Goal: Transaction & Acquisition: Purchase product/service

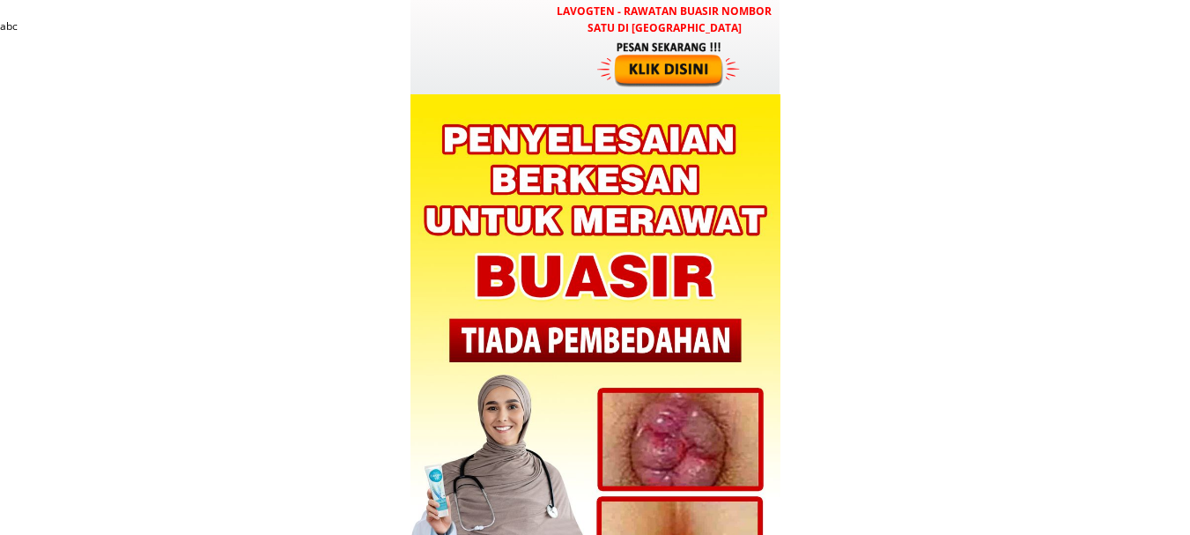
click at [661, 61] on div at bounding box center [670, 64] width 146 height 48
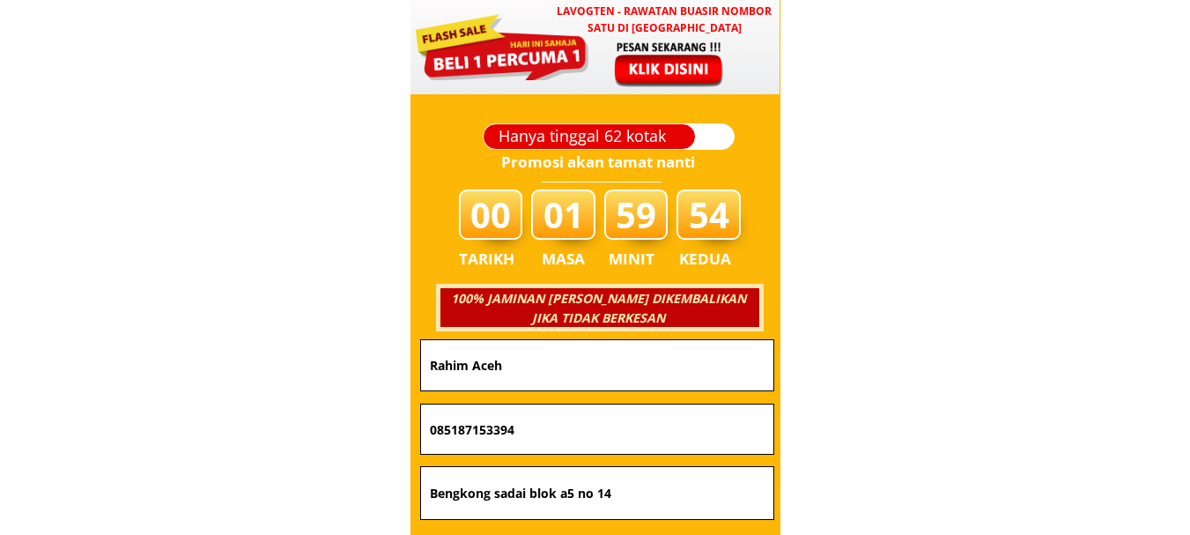
scroll to position [6239, 0]
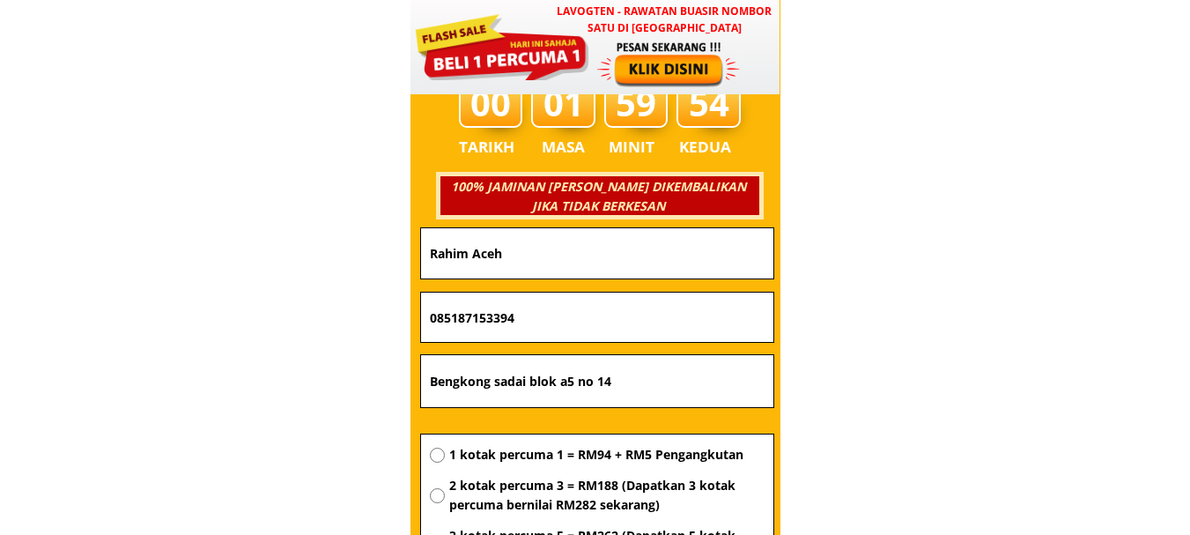
click at [647, 256] on input "Rahim Aceh" at bounding box center [597, 253] width 344 height 50
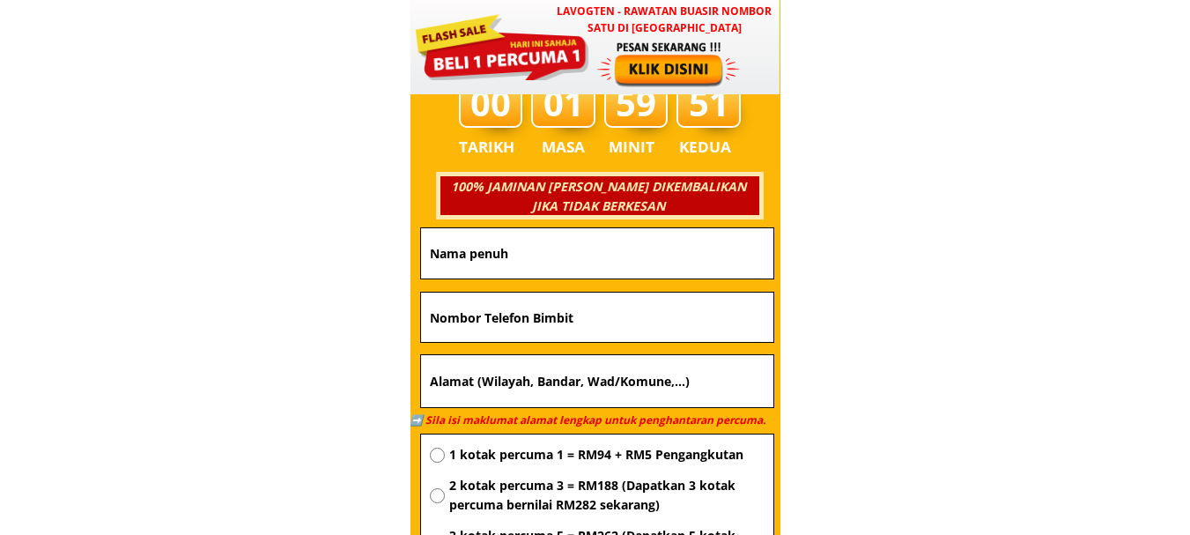
click at [582, 321] on input "text" at bounding box center [597, 316] width 344 height 49
paste input "01133927957"
type input "01133927957"
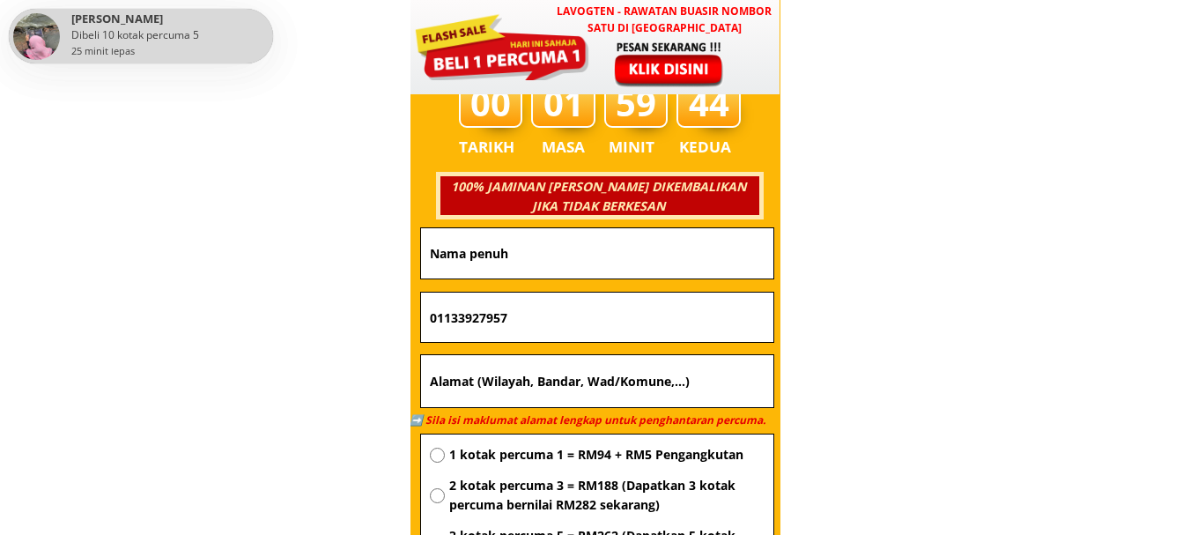
click at [555, 253] on input "text" at bounding box center [597, 253] width 344 height 50
paste input "KAMSINA hamsih"
type input "KAMSINA hamsih"
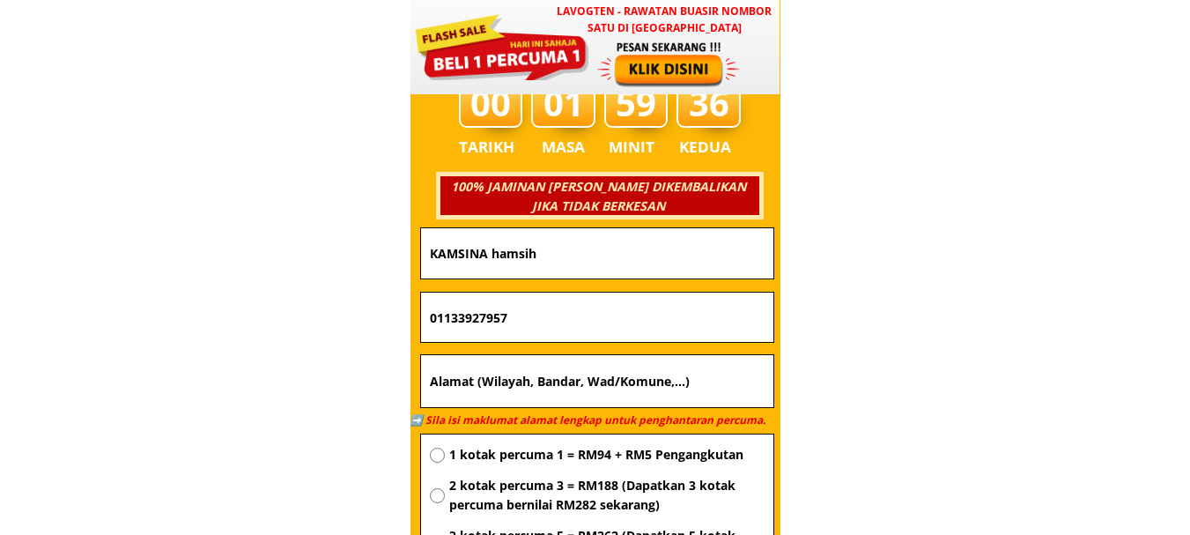
click at [550, 374] on input "text" at bounding box center [597, 381] width 344 height 53
paste input "Block D Kingfisher putatan...89500 putatan sabah"
type input "Block D Kingfisher putatan...89500 putatan sabah"
click at [564, 456] on span "1 kotak percuma 1 = RM94 + RM5 Pengangkutan" at bounding box center [606, 454] width 315 height 19
radio input "true"
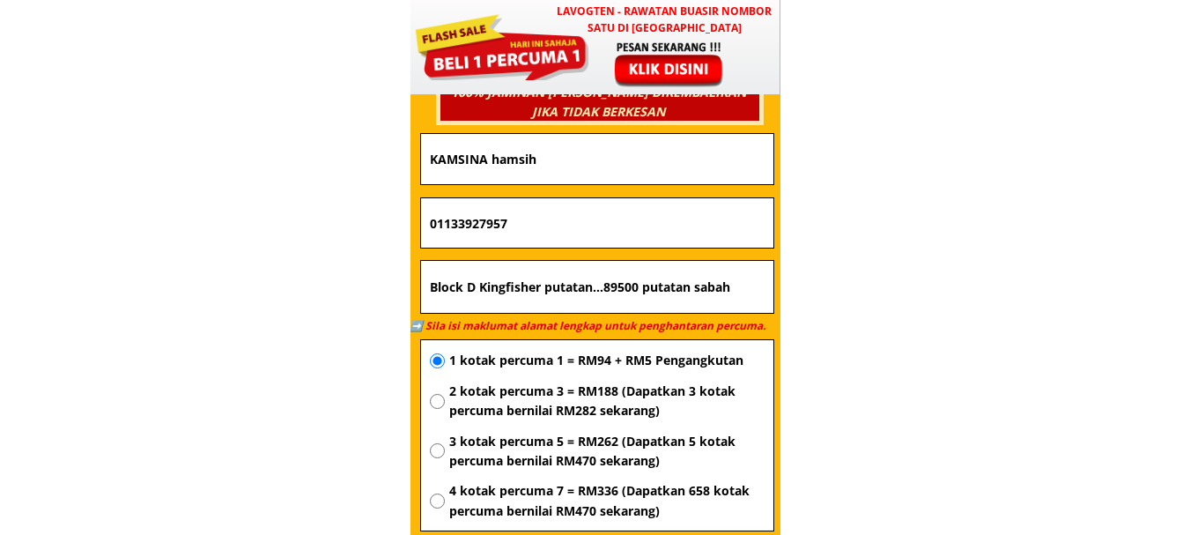
scroll to position [6503, 0]
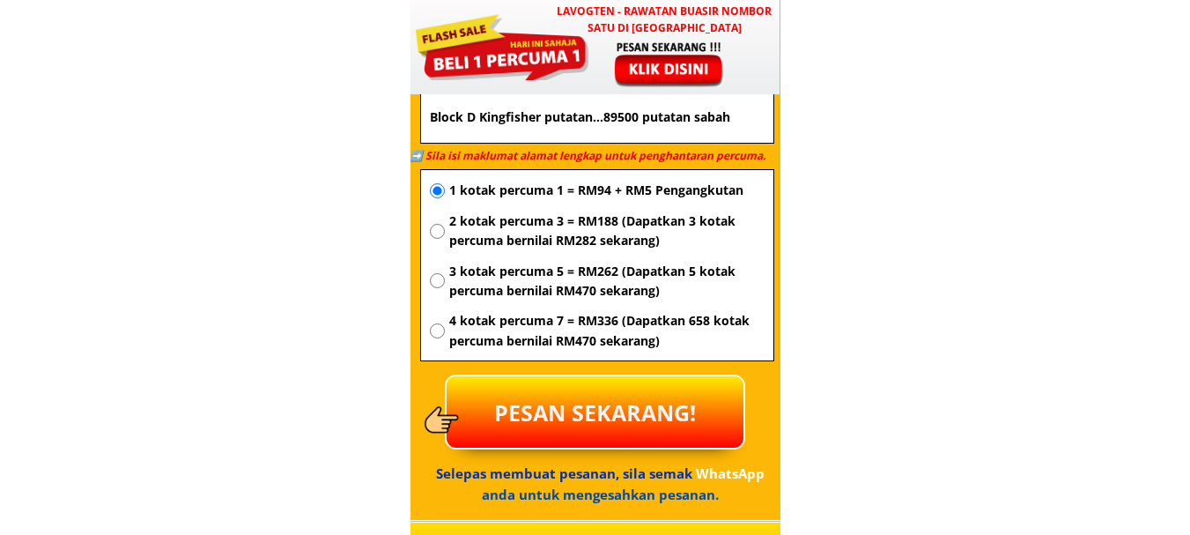
click at [630, 413] on p "PESAN SEKARANG!" at bounding box center [595, 411] width 297 height 71
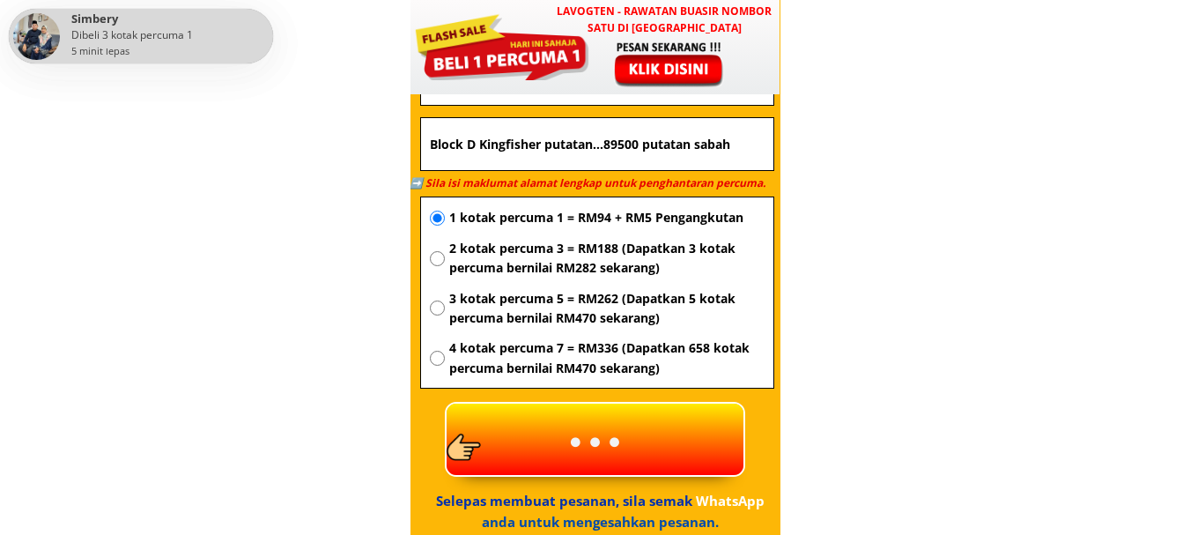
scroll to position [6591, 0]
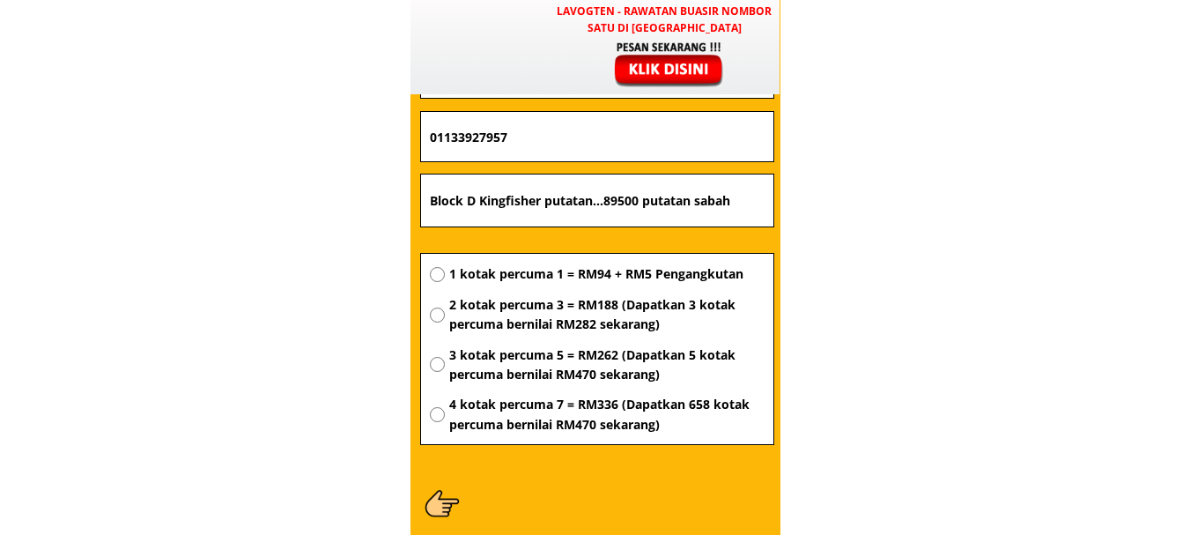
scroll to position [6415, 0]
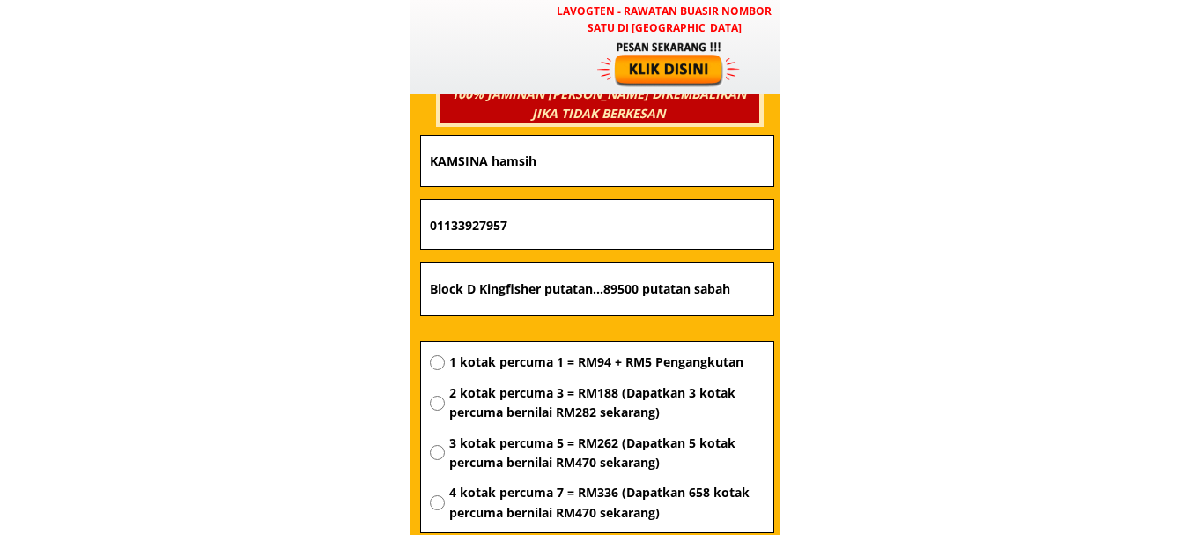
scroll to position [6327, 0]
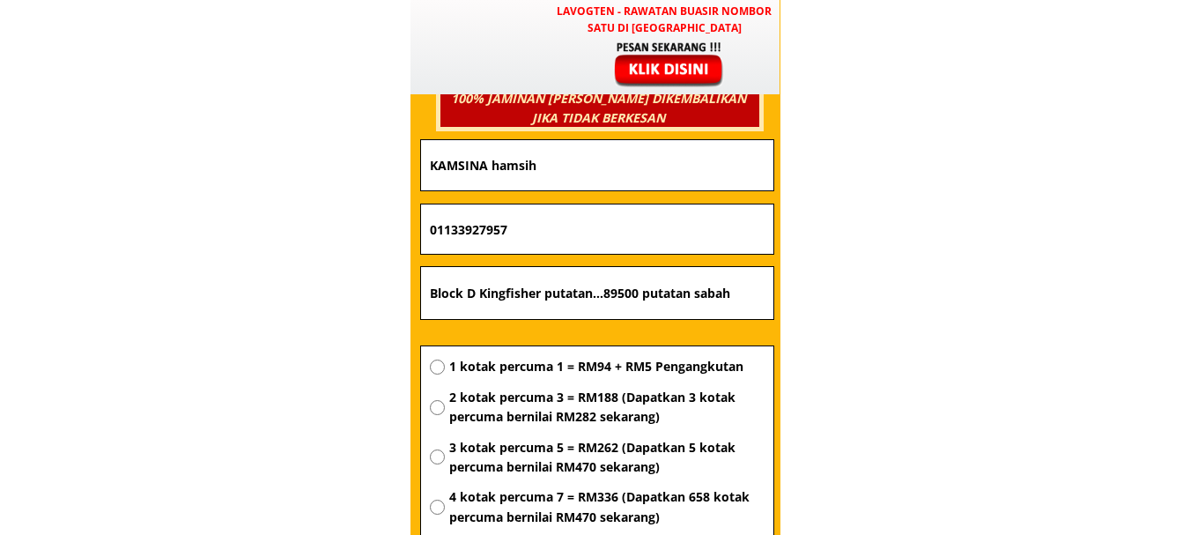
drag, startPoint x: 625, startPoint y: 150, endPoint x: 622, endPoint y: 184, distance: 34.5
click at [625, 152] on input "KAMSINA hamsih" at bounding box center [597, 165] width 344 height 50
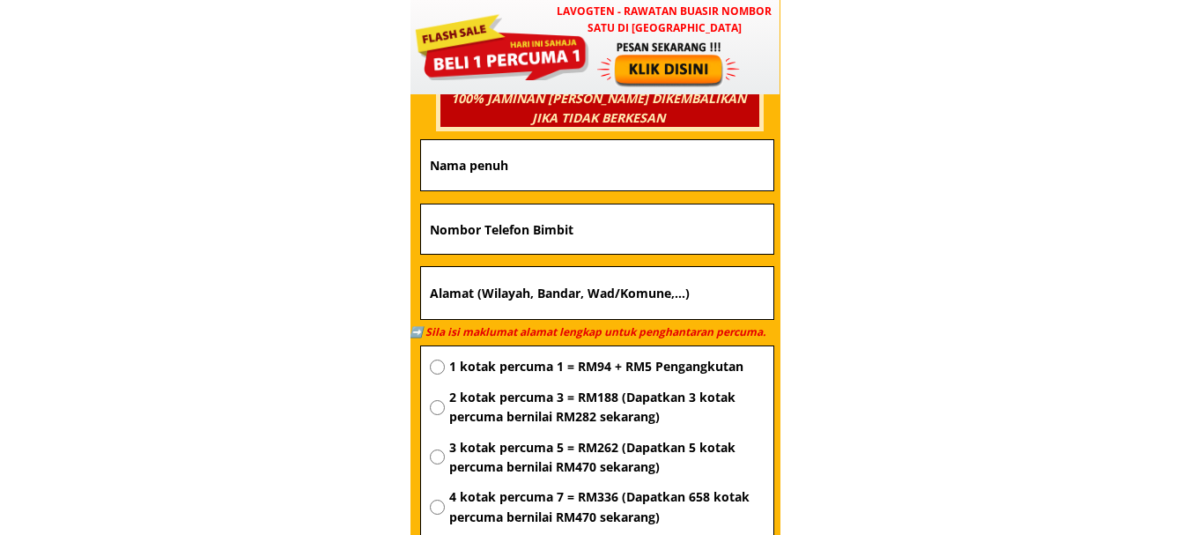
click at [622, 183] on input "text" at bounding box center [597, 165] width 344 height 50
click at [502, 228] on input "text" at bounding box center [597, 228] width 344 height 49
paste input "0176194754ʕ"
type input "0176194754ʕ"
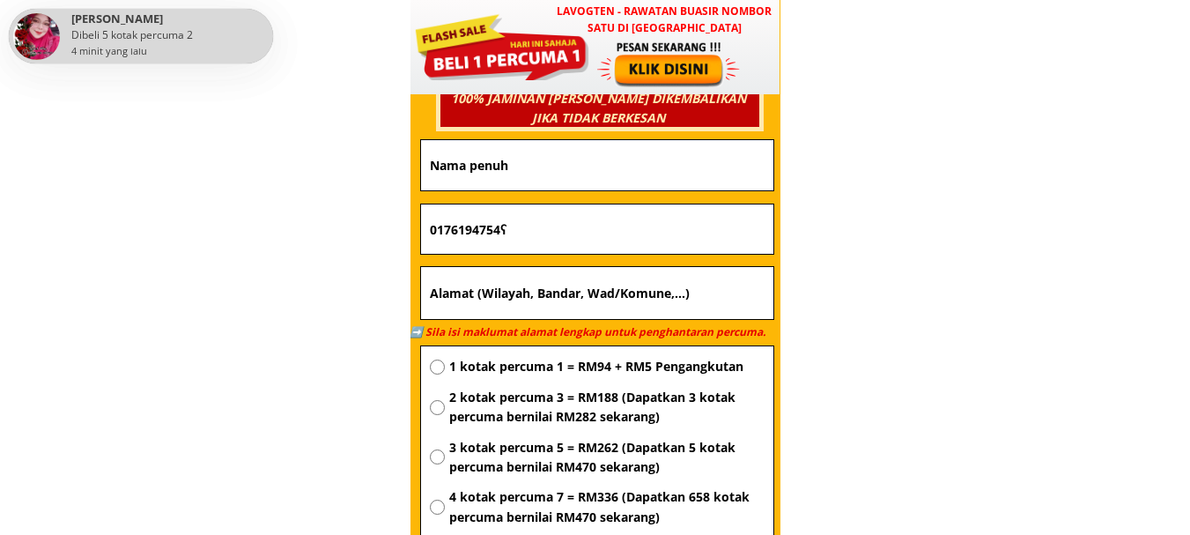
click at [559, 316] on input "text" at bounding box center [597, 293] width 344 height 53
paste input "[GEOGRAPHIC_DATA] [GEOGRAPHIC_DATA] 27310"
type input "[GEOGRAPHIC_DATA] [GEOGRAPHIC_DATA] 27310"
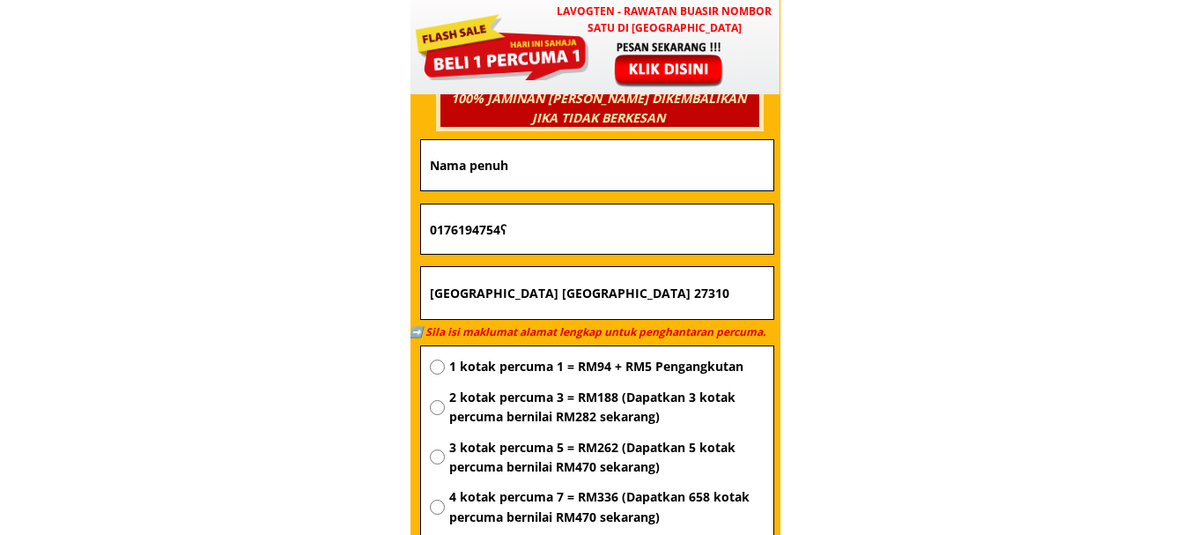
click at [501, 178] on input "text" at bounding box center [597, 165] width 344 height 50
paste input "[PERSON_NAME]"
type input "[PERSON_NAME]"
click at [548, 373] on span "1 kotak percuma 1 = RM94 + RM5 Pengangkutan" at bounding box center [606, 366] width 315 height 19
radio input "true"
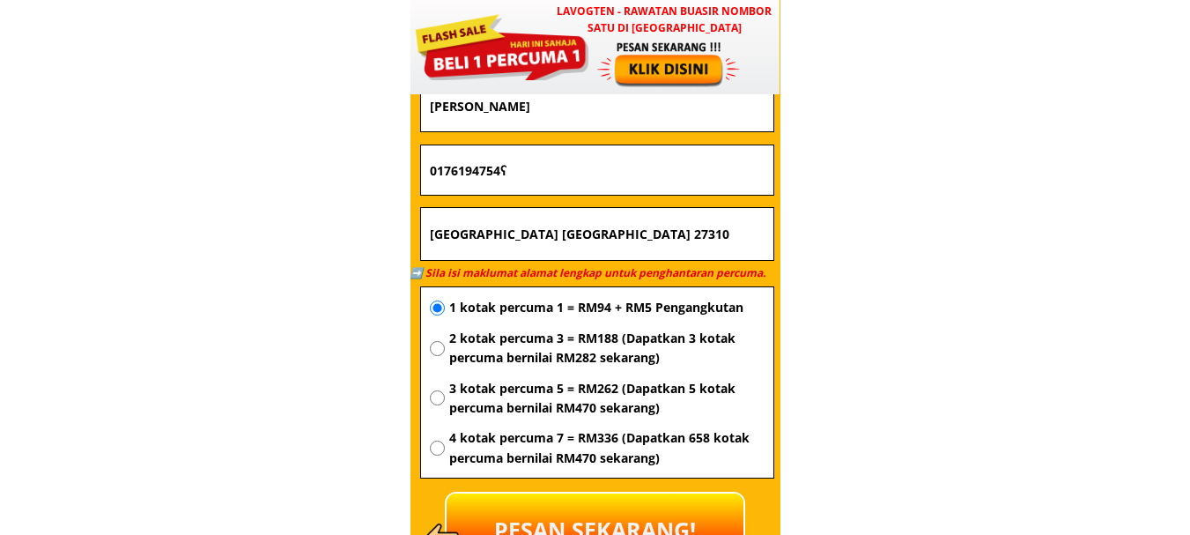
scroll to position [6503, 0]
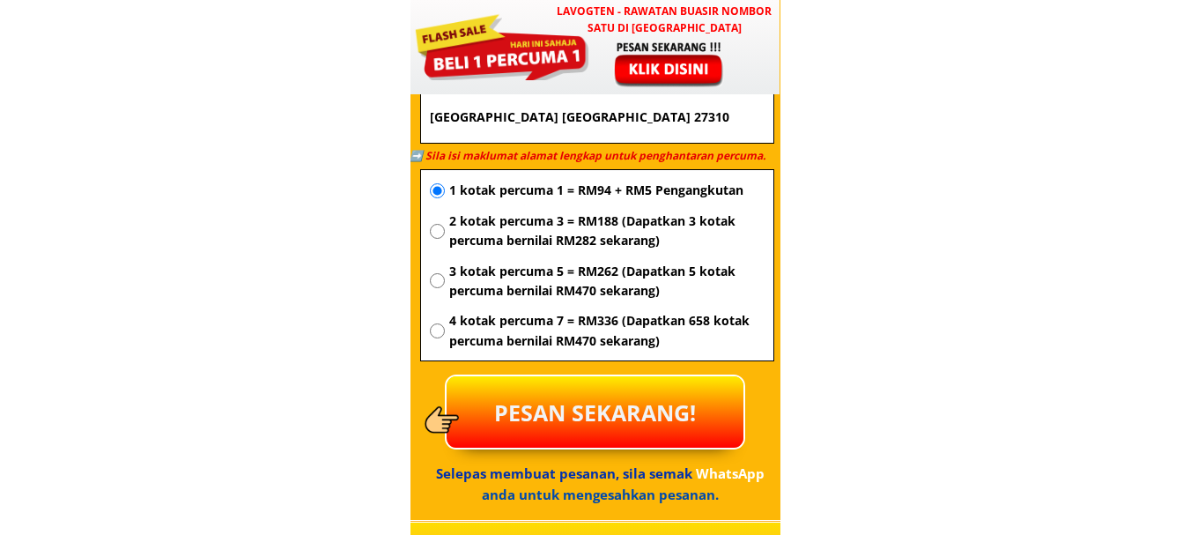
click at [565, 409] on p "PESAN SEKARANG!" at bounding box center [595, 411] width 297 height 71
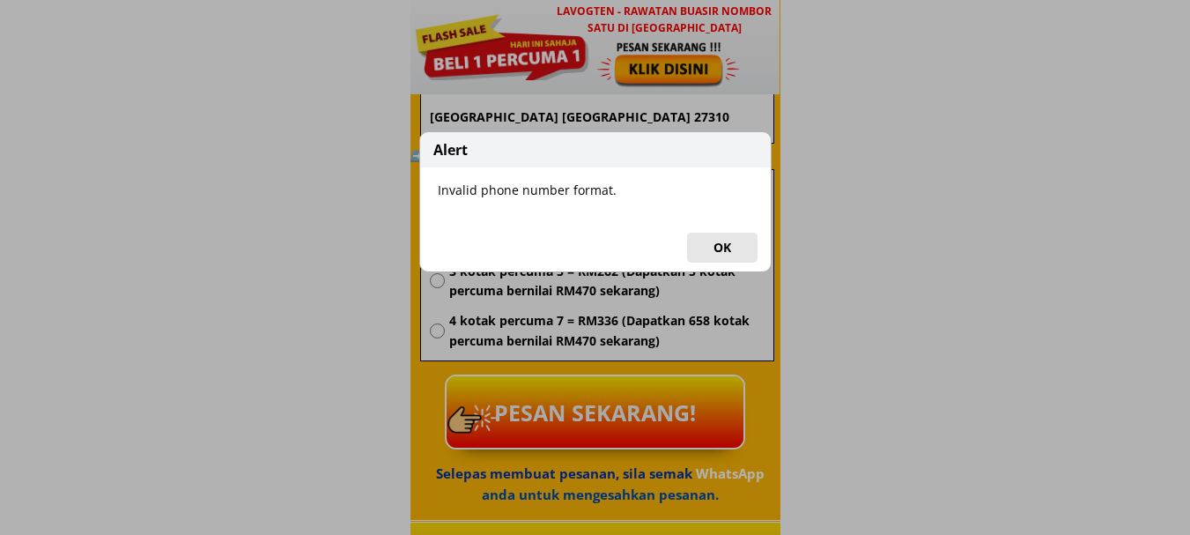
click at [732, 243] on button "OK" at bounding box center [722, 248] width 70 height 30
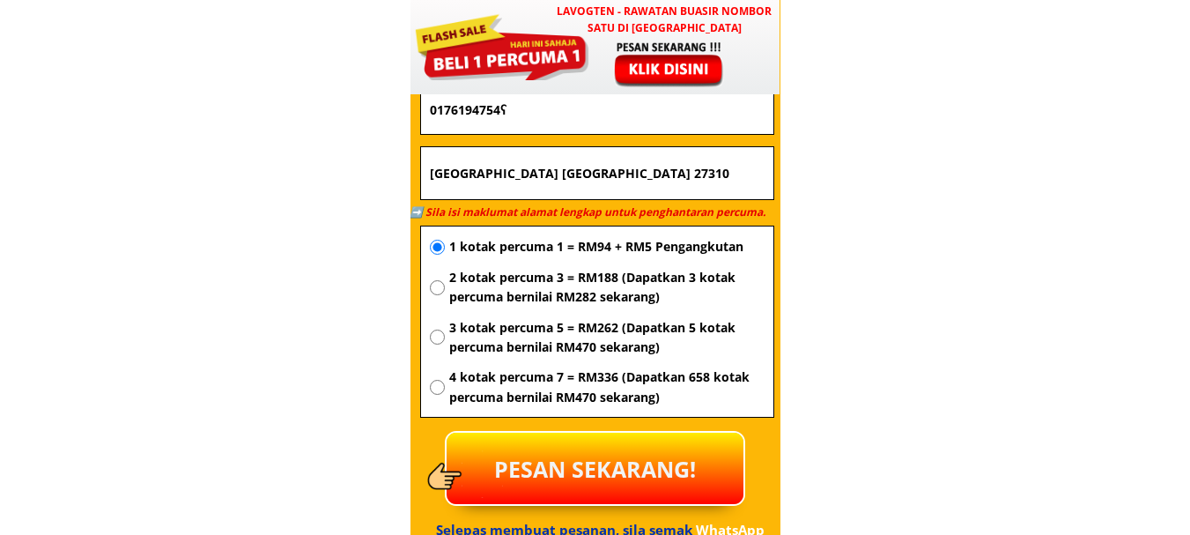
scroll to position [6415, 0]
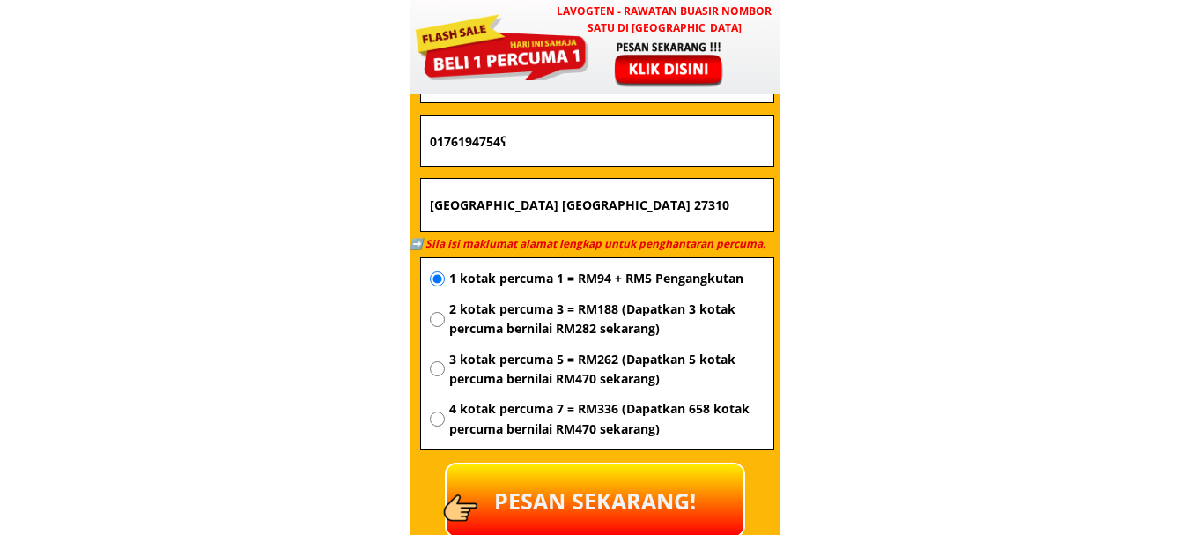
click at [569, 152] on input "0176194754ʕ" at bounding box center [597, 140] width 344 height 49
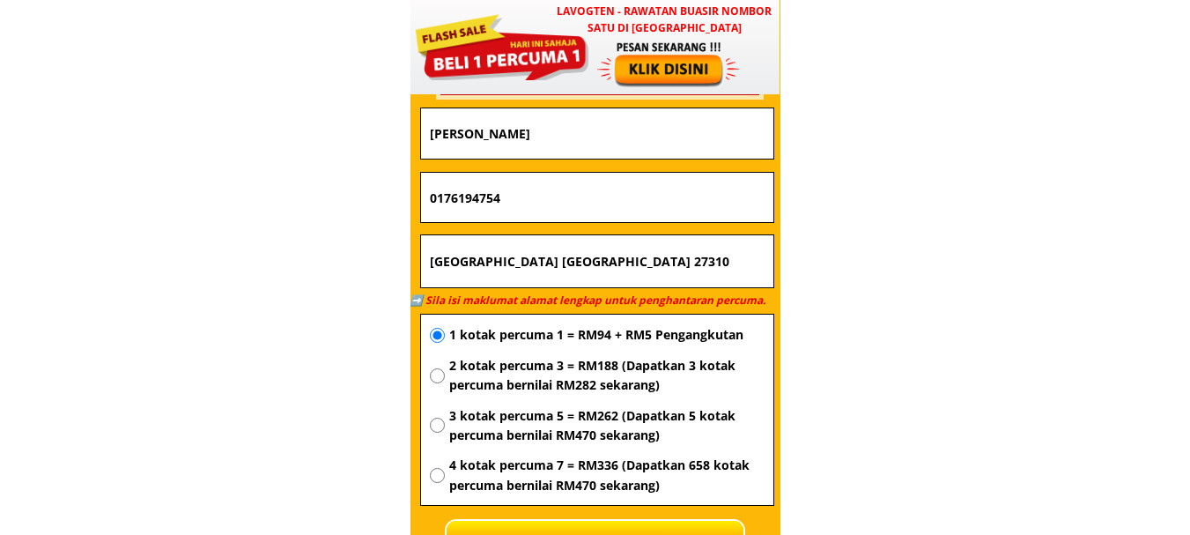
scroll to position [6327, 0]
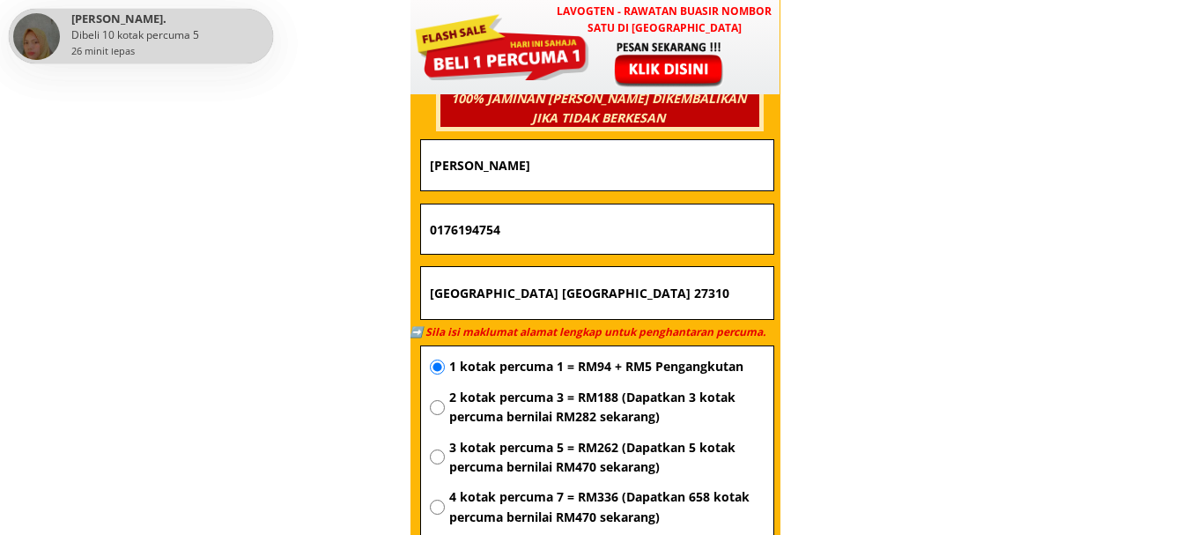
click at [568, 234] on input "0176194754" at bounding box center [597, 228] width 344 height 49
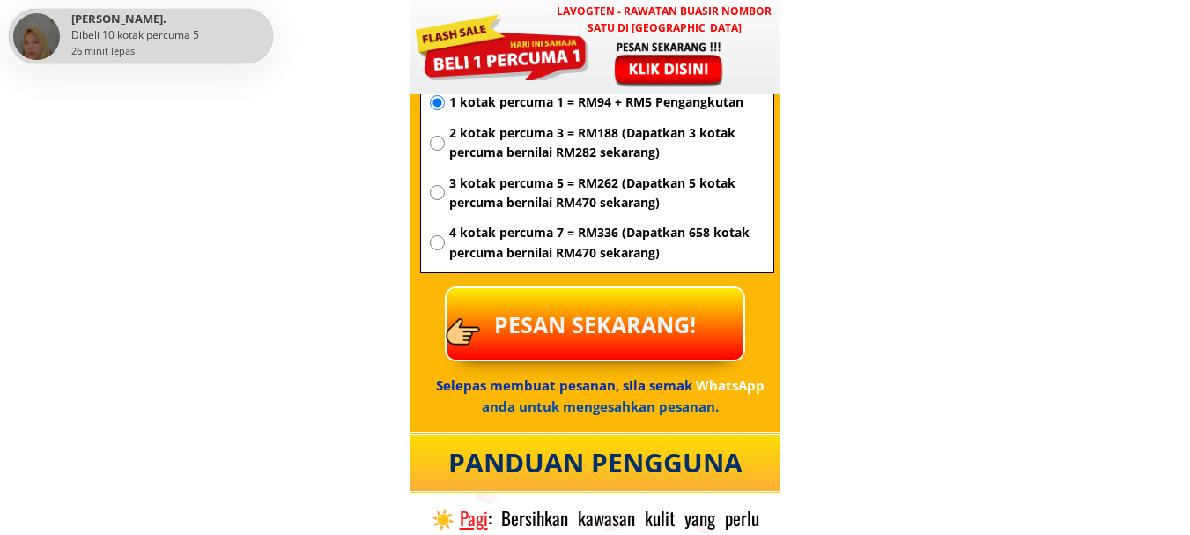
type input "0176194754"
click at [602, 310] on p "PESAN SEKARANG!" at bounding box center [595, 323] width 297 height 71
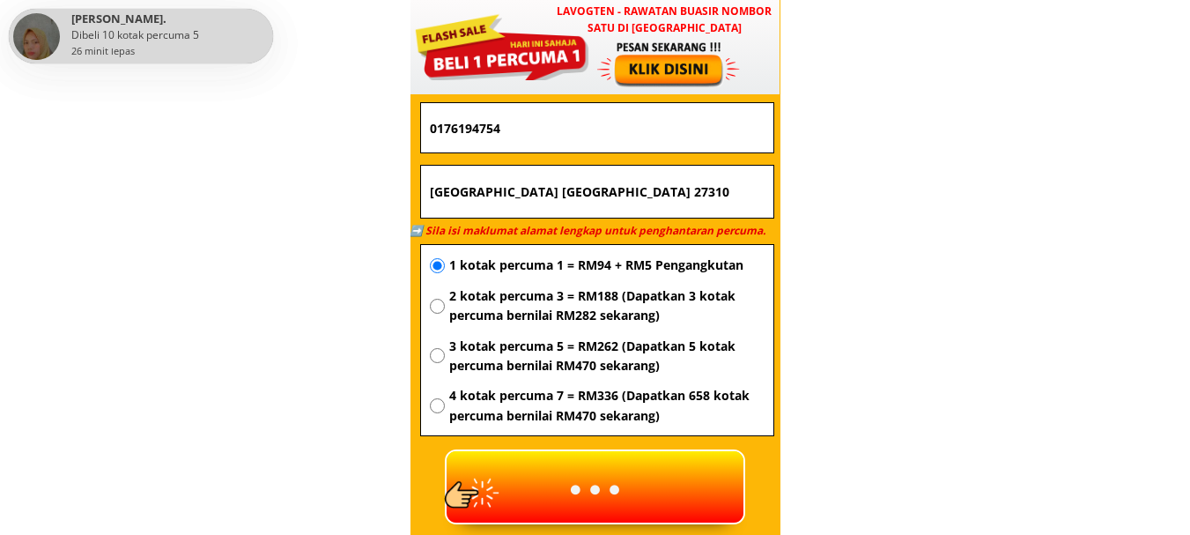
scroll to position [6415, 0]
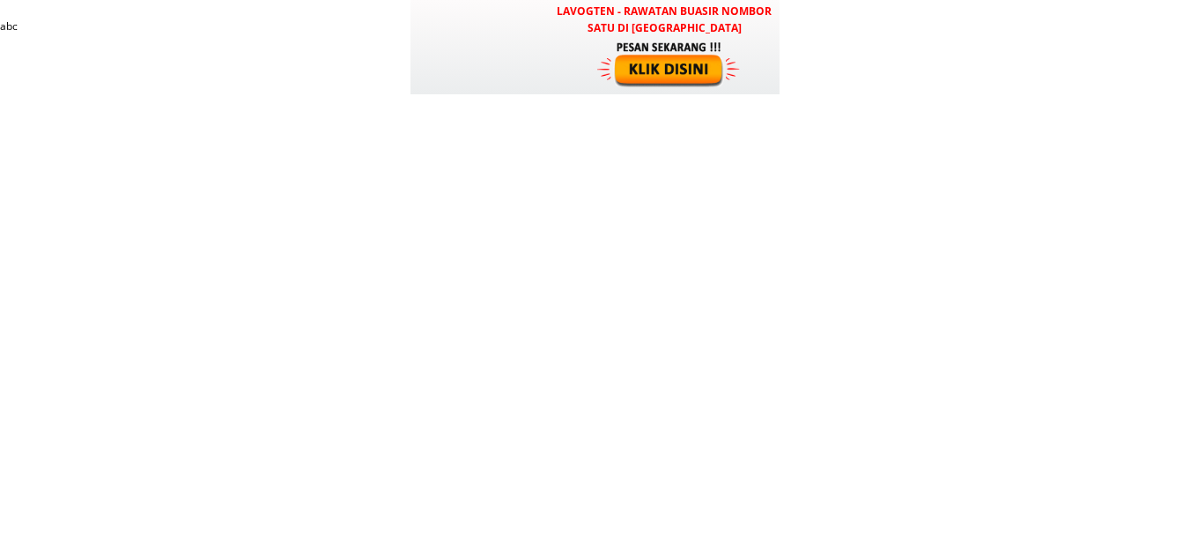
scroll to position [6415, 0]
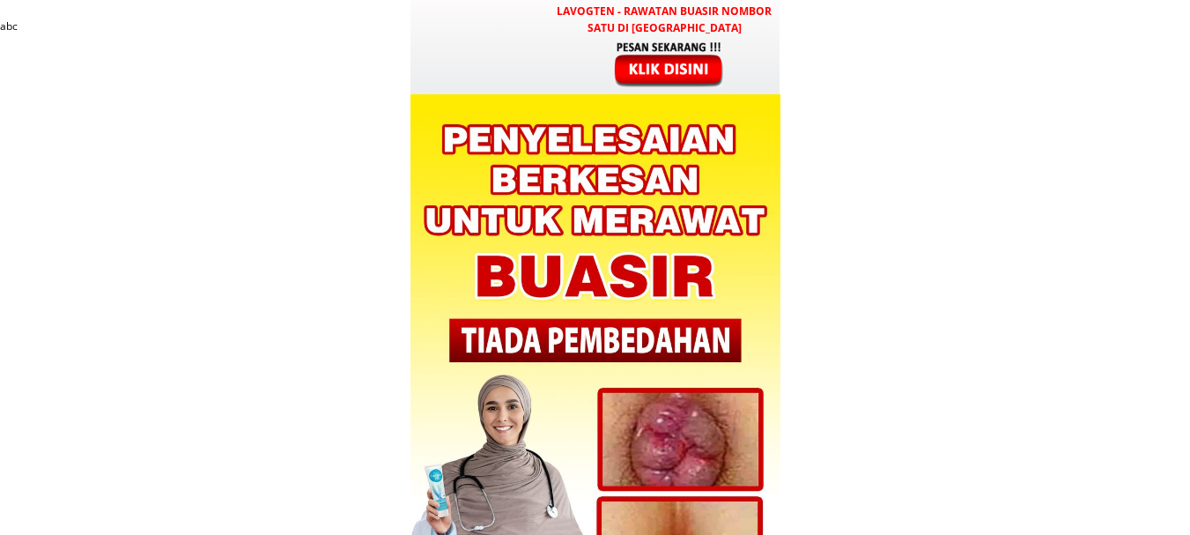
scroll to position [6239, 0]
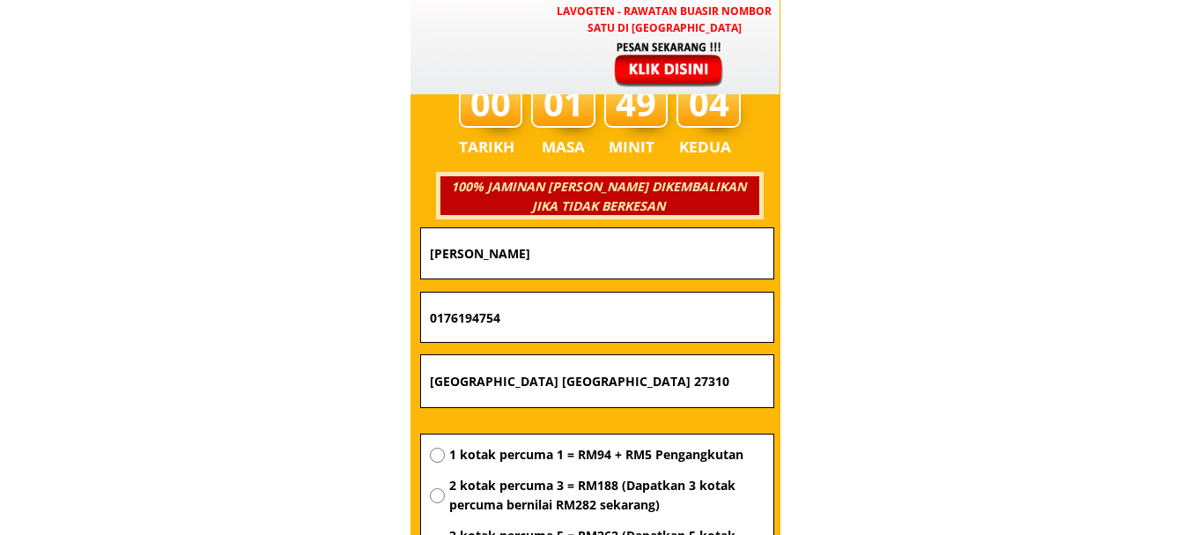
click at [636, 250] on input "[PERSON_NAME]" at bounding box center [597, 253] width 344 height 50
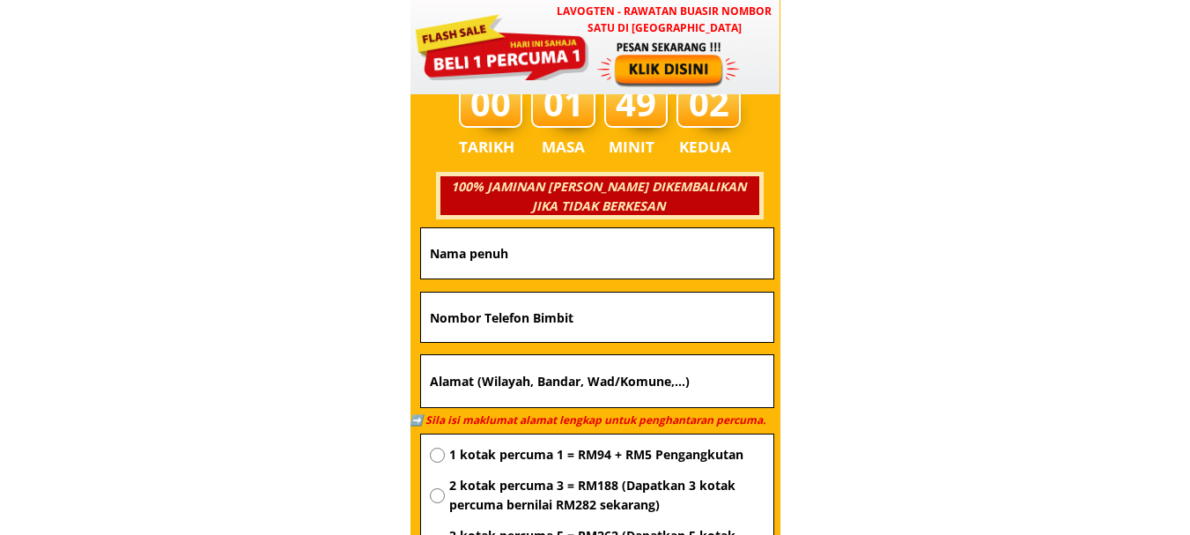
click at [510, 304] on input "text" at bounding box center [597, 316] width 344 height 49
paste input "0182897585"
type input "0182897585"
click at [528, 243] on input "text" at bounding box center [597, 253] width 344 height 50
paste input "[PERSON_NAME]"
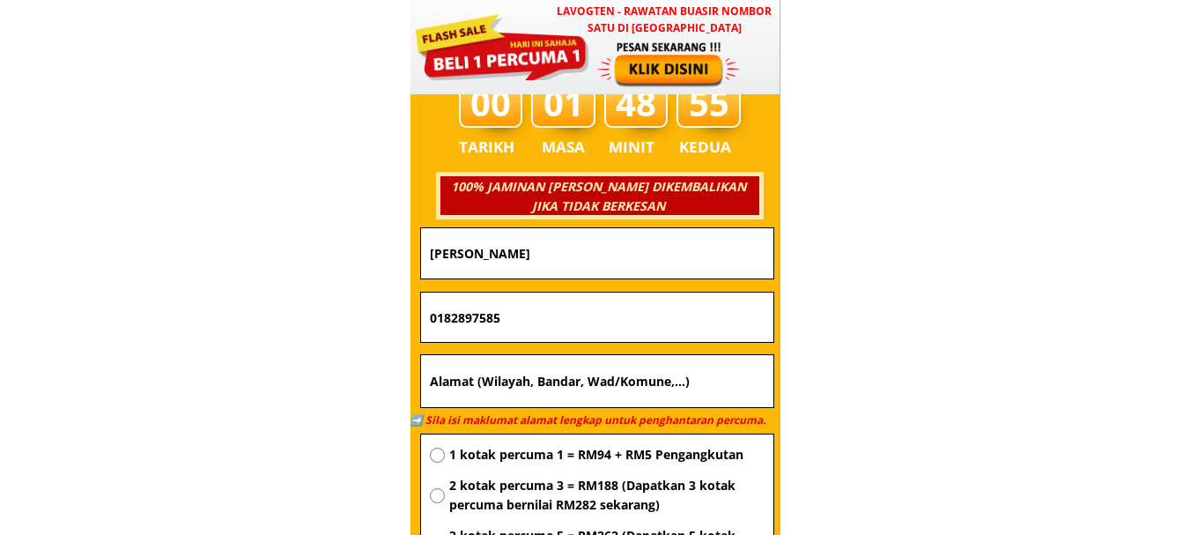
type input "[PERSON_NAME]"
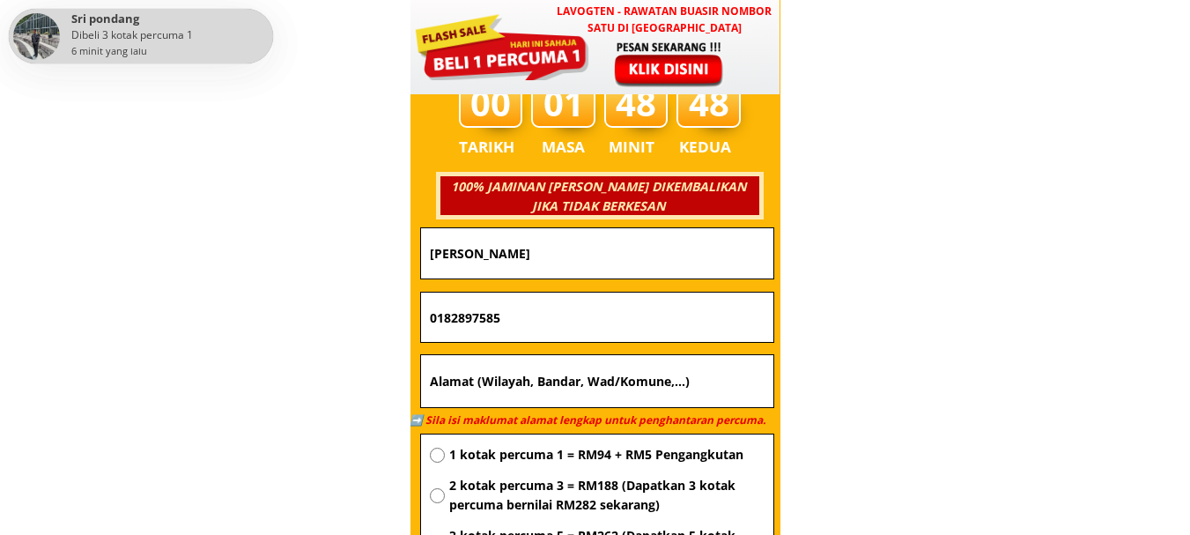
click at [626, 375] on input "text" at bounding box center [597, 381] width 344 height 53
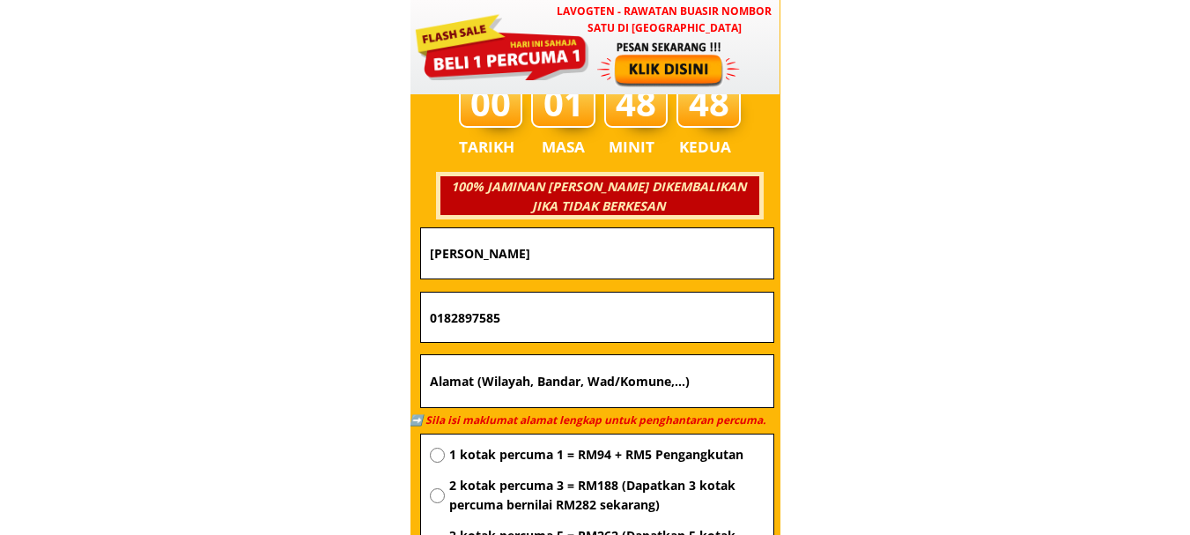
paste input "[GEOGRAPHIC_DATA] 4 cheras"
type input "[GEOGRAPHIC_DATA] 4 cheras"
click at [653, 455] on span "1 kotak percuma 1 = RM94 + RM5 Pengangkutan" at bounding box center [606, 454] width 315 height 19
radio input "true"
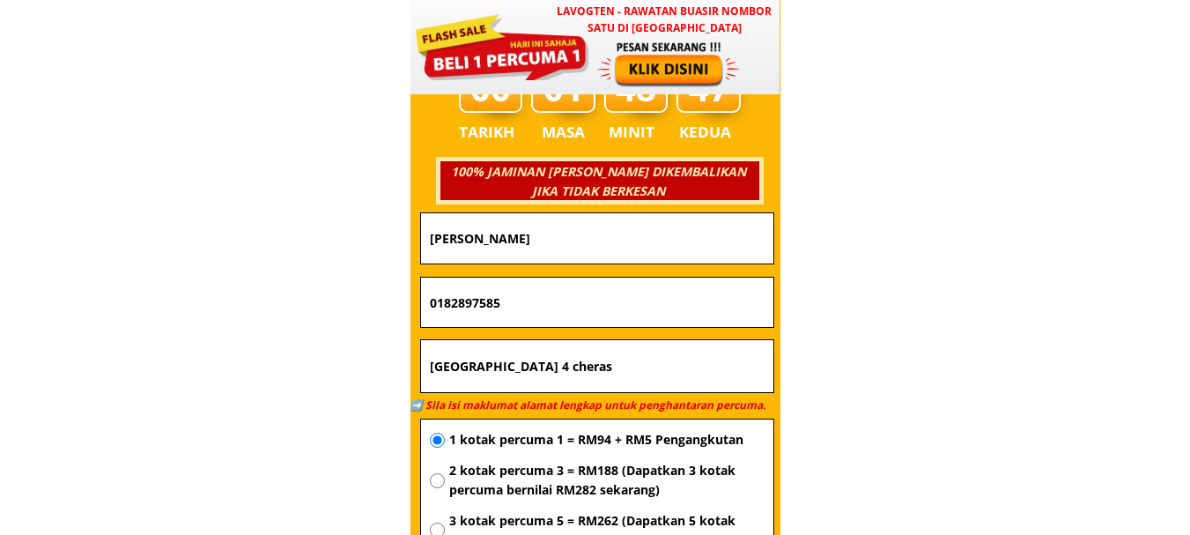
scroll to position [6503, 0]
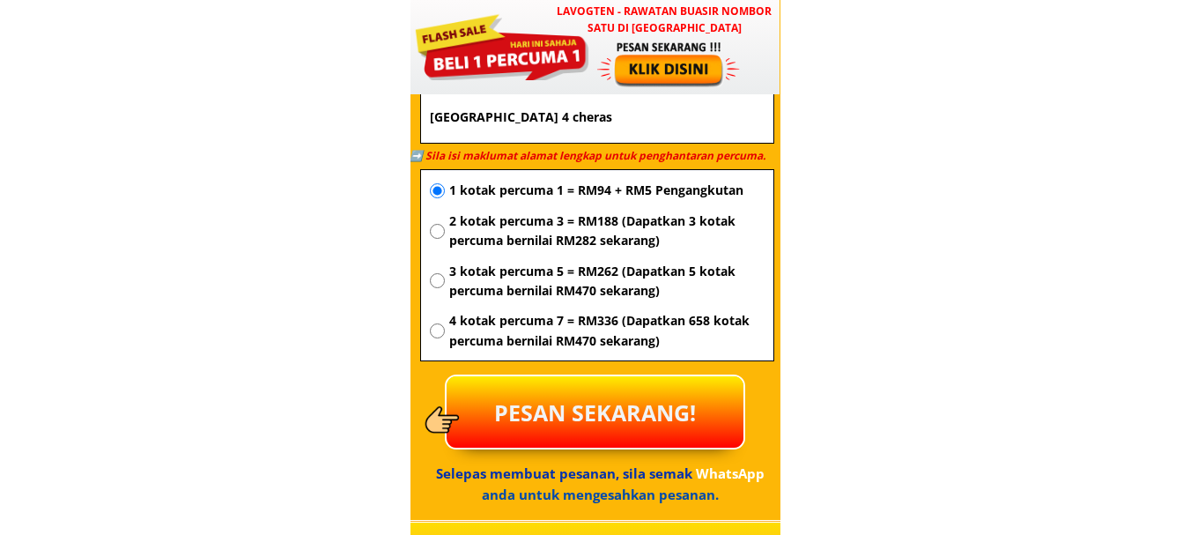
click at [615, 412] on p "PESAN SEKARANG!" at bounding box center [595, 411] width 297 height 71
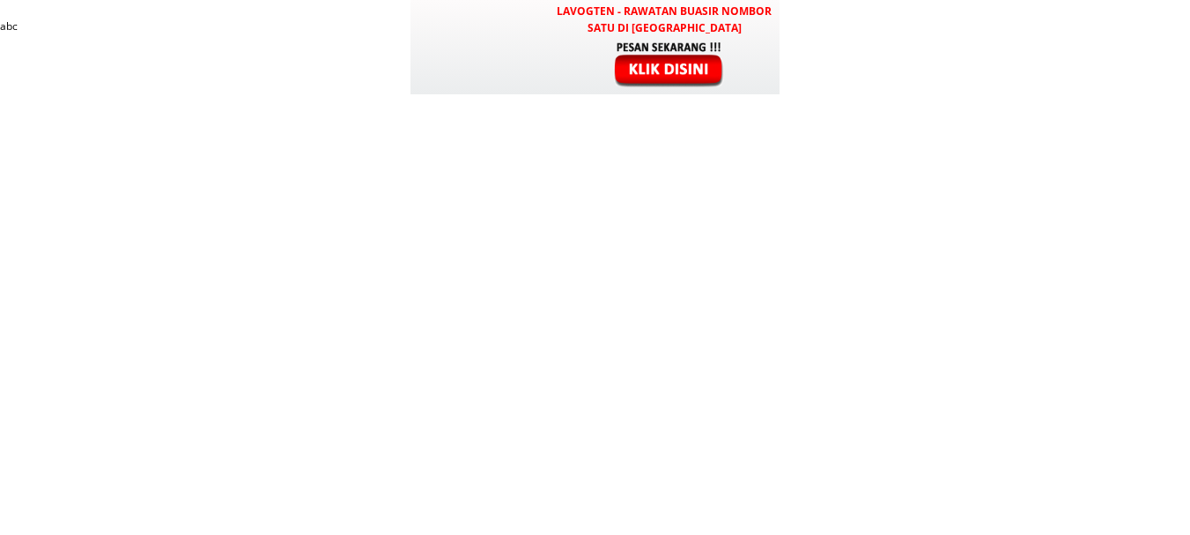
scroll to position [6415, 0]
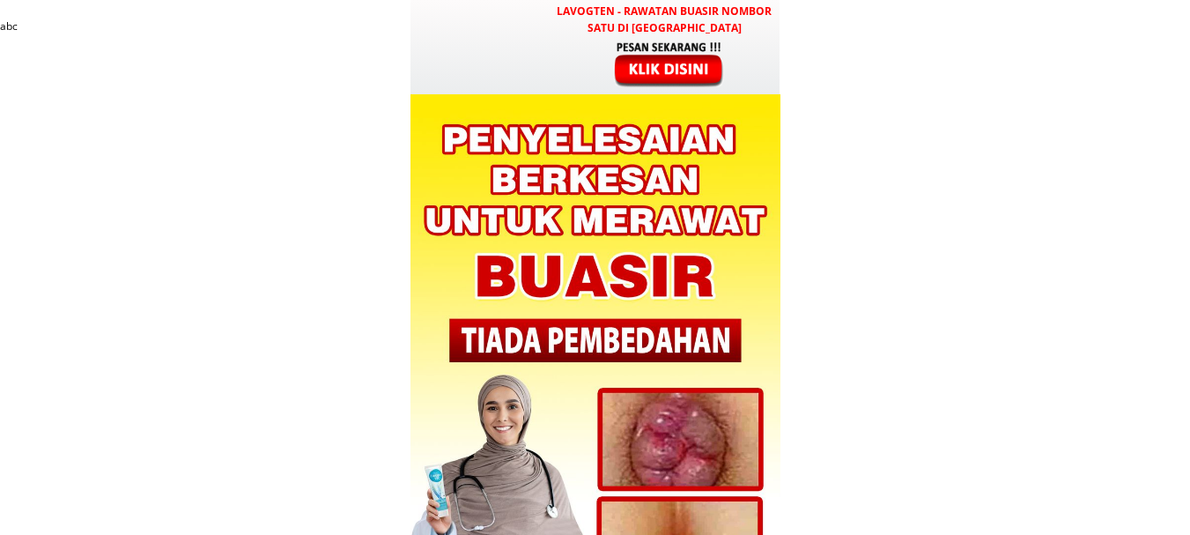
scroll to position [6239, 0]
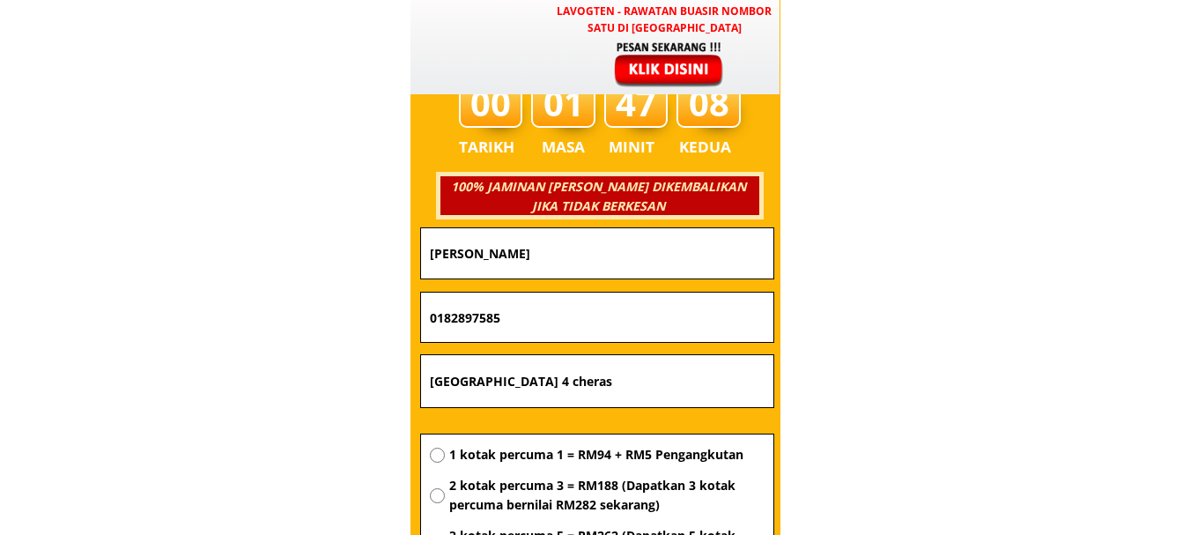
click at [620, 247] on input "[PERSON_NAME]" at bounding box center [597, 253] width 344 height 50
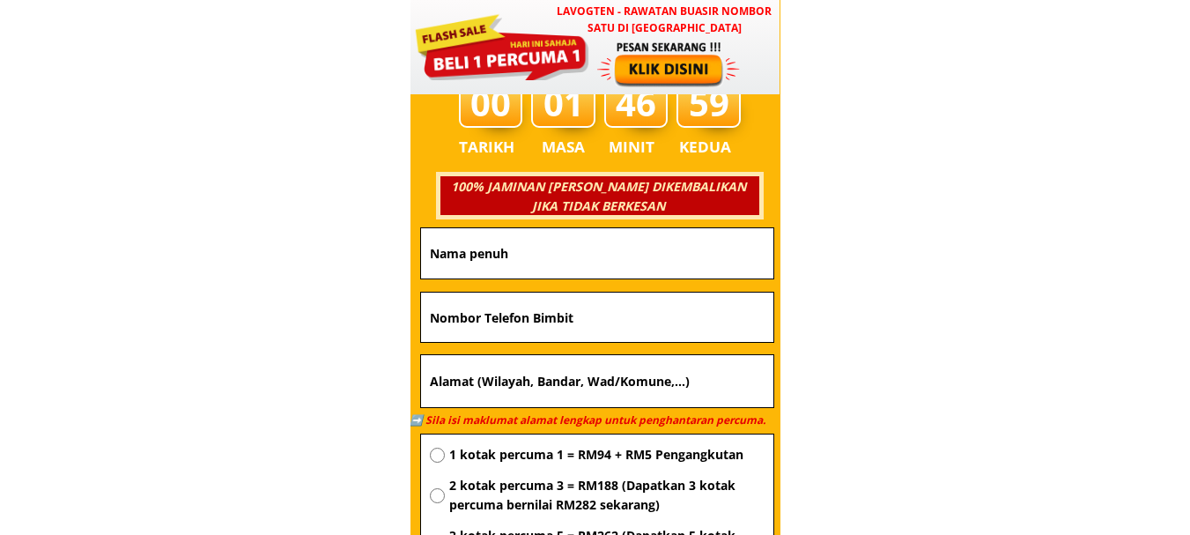
click at [610, 325] on input "text" at bounding box center [597, 316] width 344 height 49
paste input "O143716706"
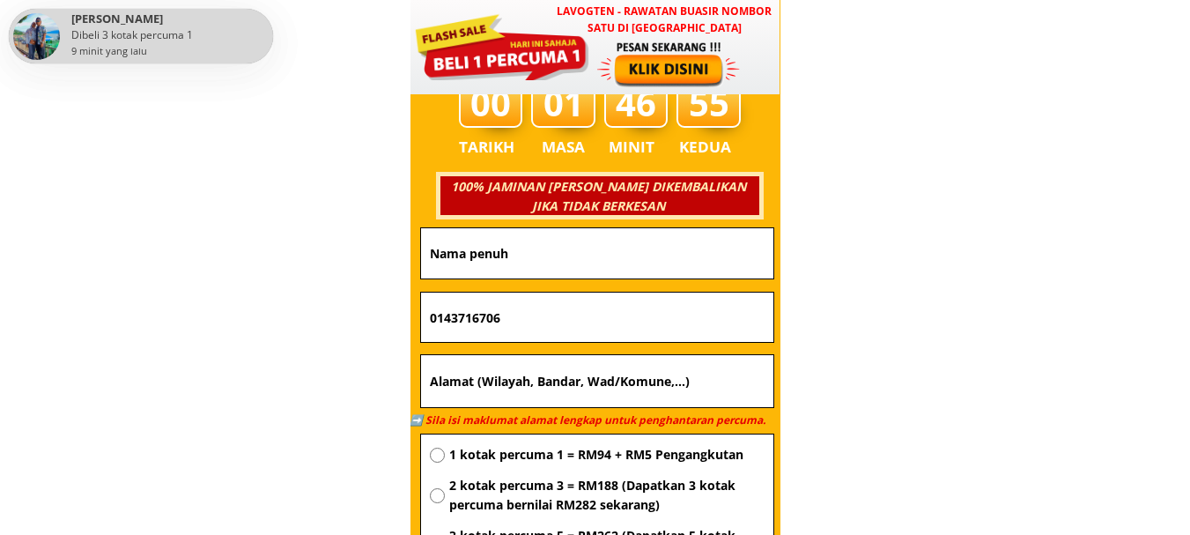
type input "0143716706"
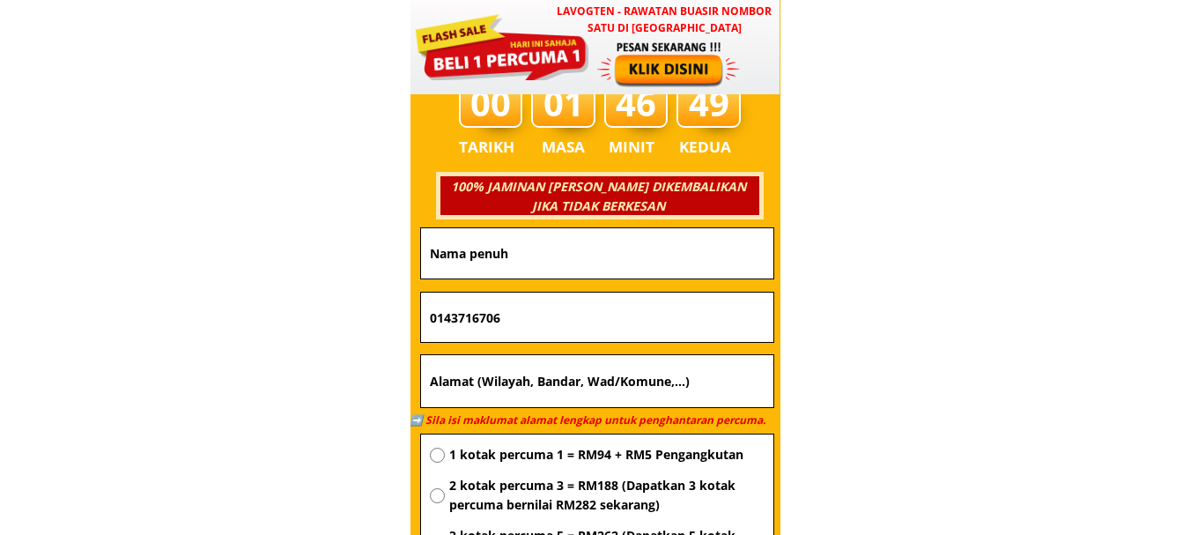
click at [510, 249] on input "text" at bounding box center [597, 253] width 344 height 50
paste input "Maria Junaidi"
type input "Maria Junaidi"
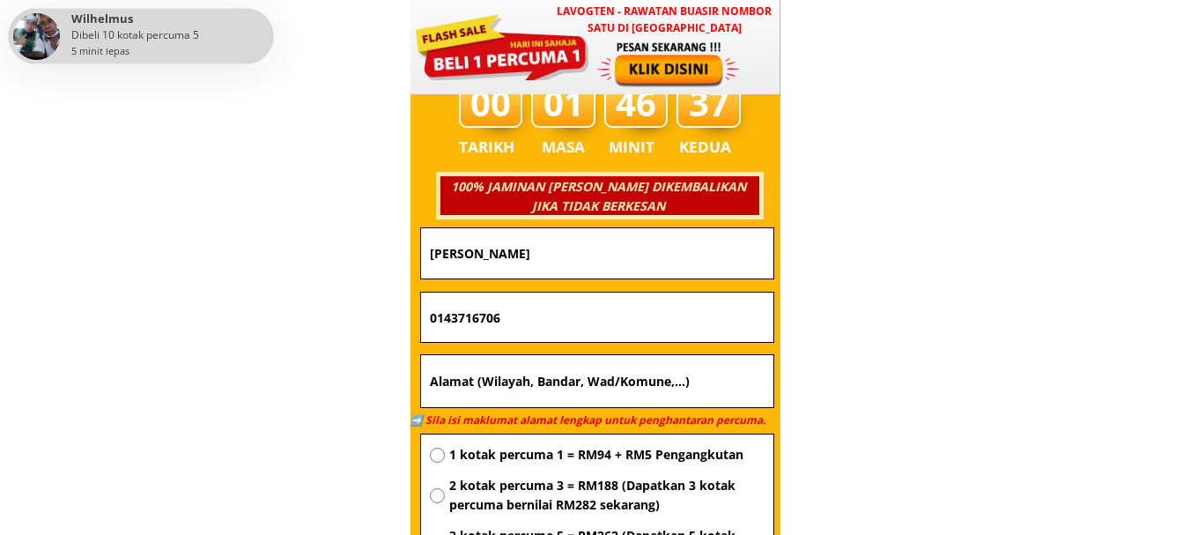
click at [598, 385] on input "text" at bounding box center [597, 381] width 344 height 53
paste input "Lot [GEOGRAPHIC_DATA] [GEOGRAPHIC_DATA]"
type input "Lot [GEOGRAPHIC_DATA] [GEOGRAPHIC_DATA]"
click at [611, 445] on span "1 kotak percuma 1 = RM94 + RM5 Pengangkutan" at bounding box center [606, 454] width 315 height 19
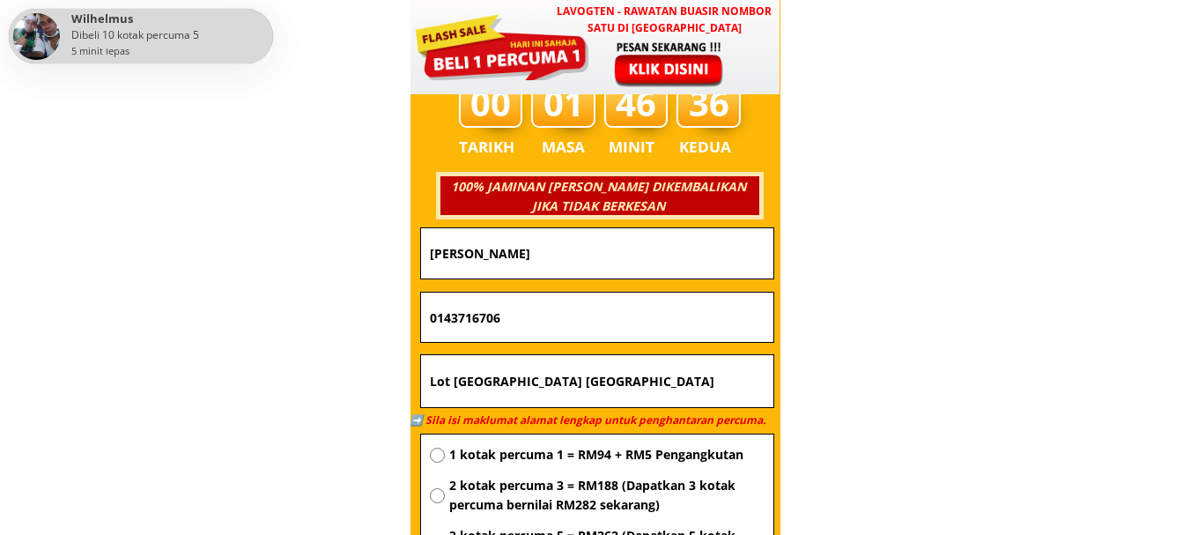
radio input "true"
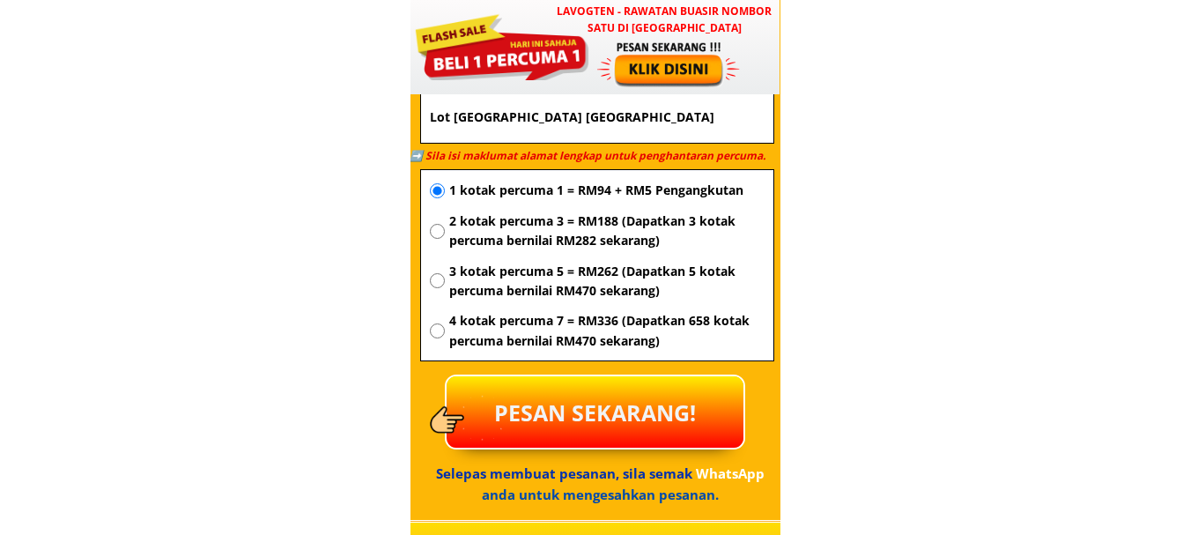
click at [603, 403] on p "PESAN SEKARANG!" at bounding box center [595, 411] width 297 height 71
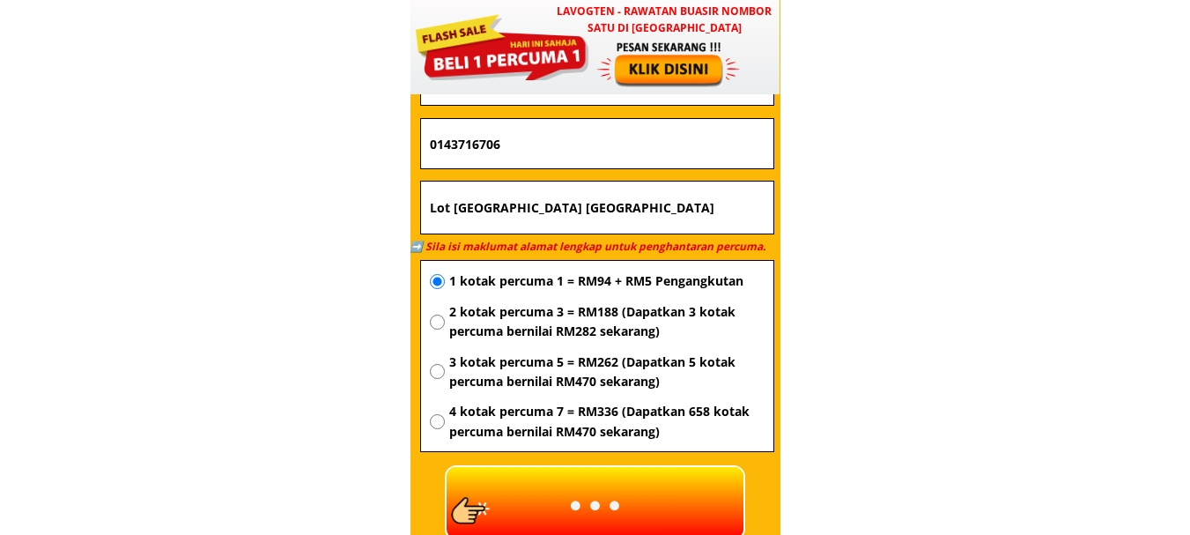
scroll to position [6327, 0]
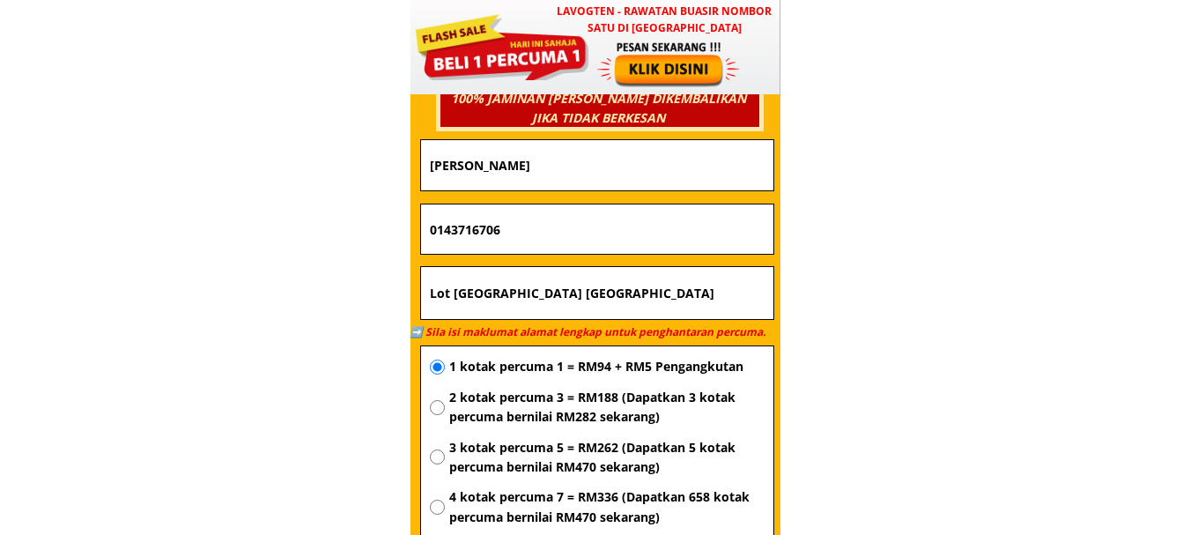
click at [466, 229] on input "0143716706" at bounding box center [597, 228] width 344 height 49
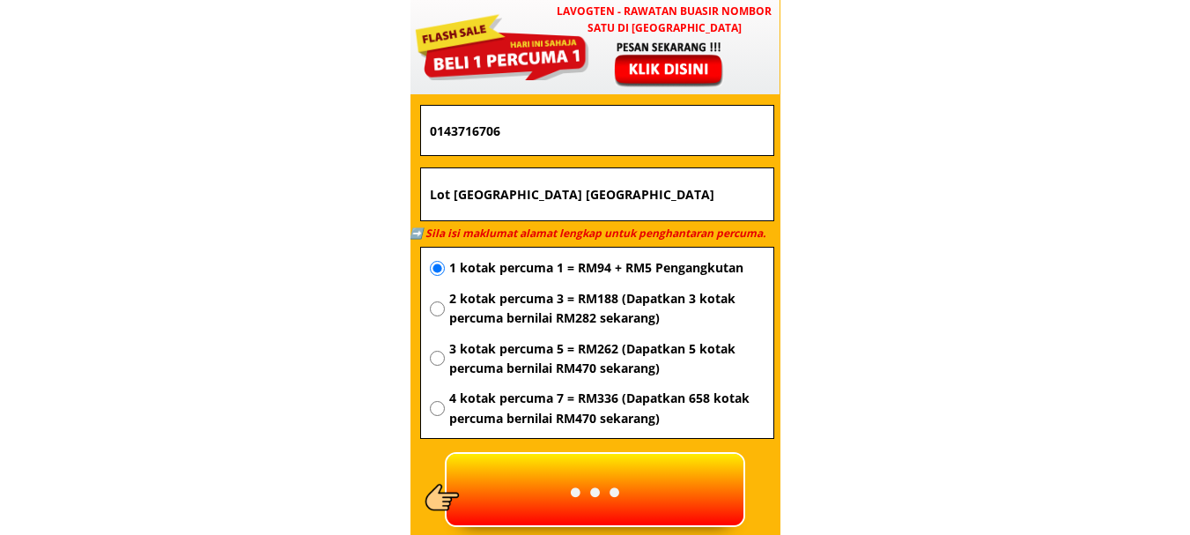
scroll to position [6503, 0]
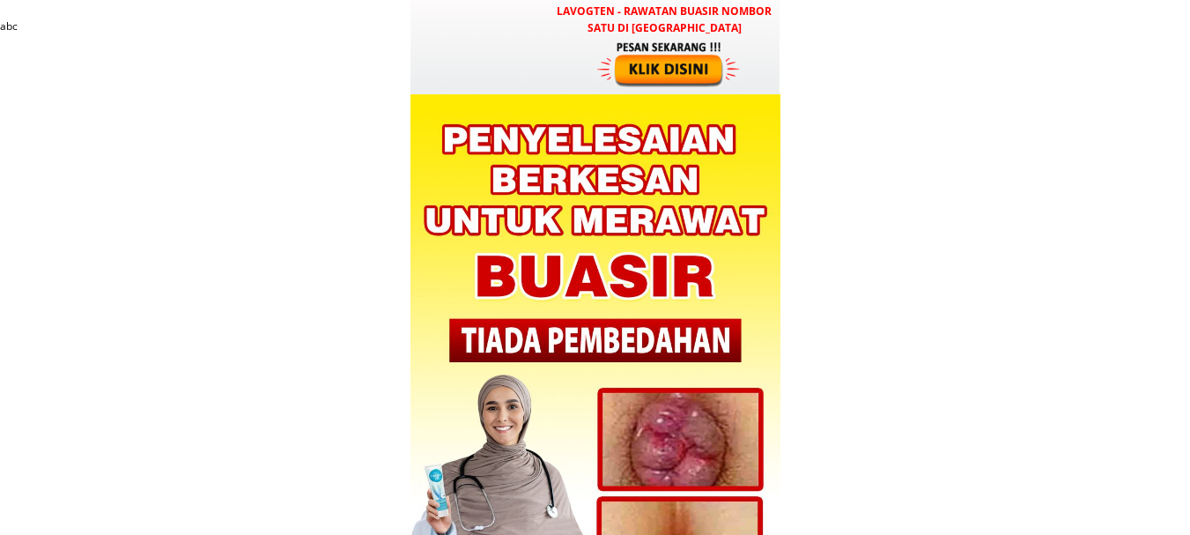
scroll to position [6327, 0]
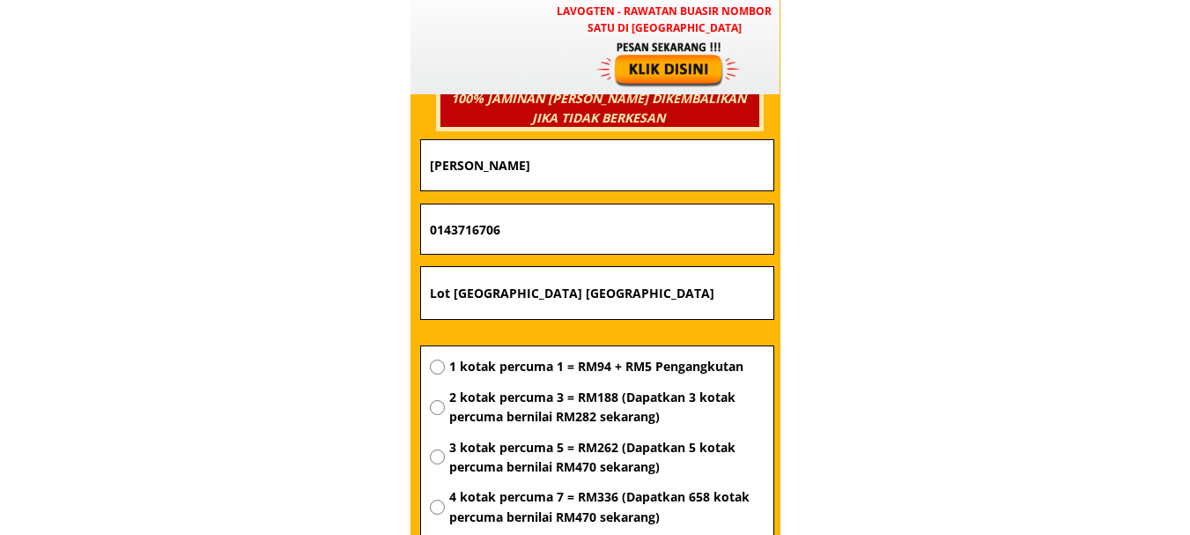
click at [643, 223] on input "0143716706" at bounding box center [597, 228] width 344 height 49
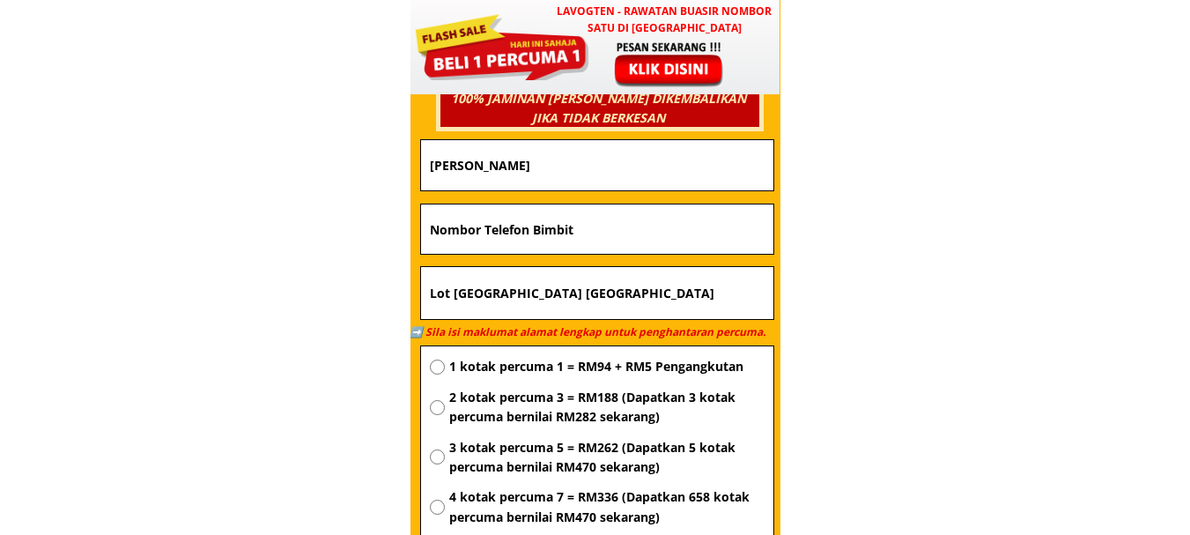
paste input "01133954503"
type input "01133954503"
click at [630, 175] on input "Maria Junaidi" at bounding box center [597, 165] width 344 height 50
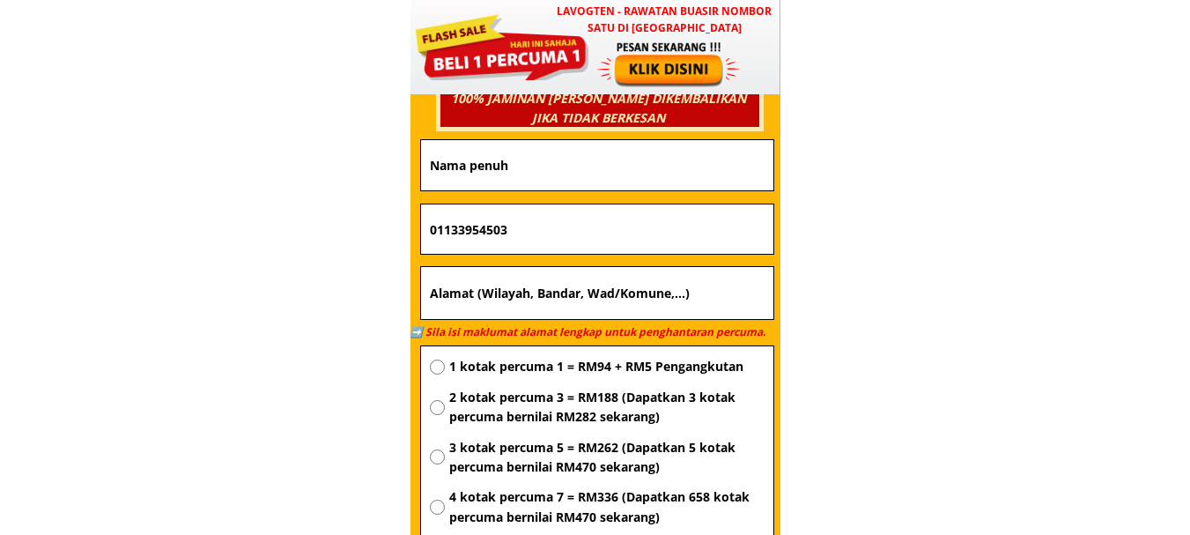
click at [630, 175] on input "text" at bounding box center [597, 165] width 344 height 50
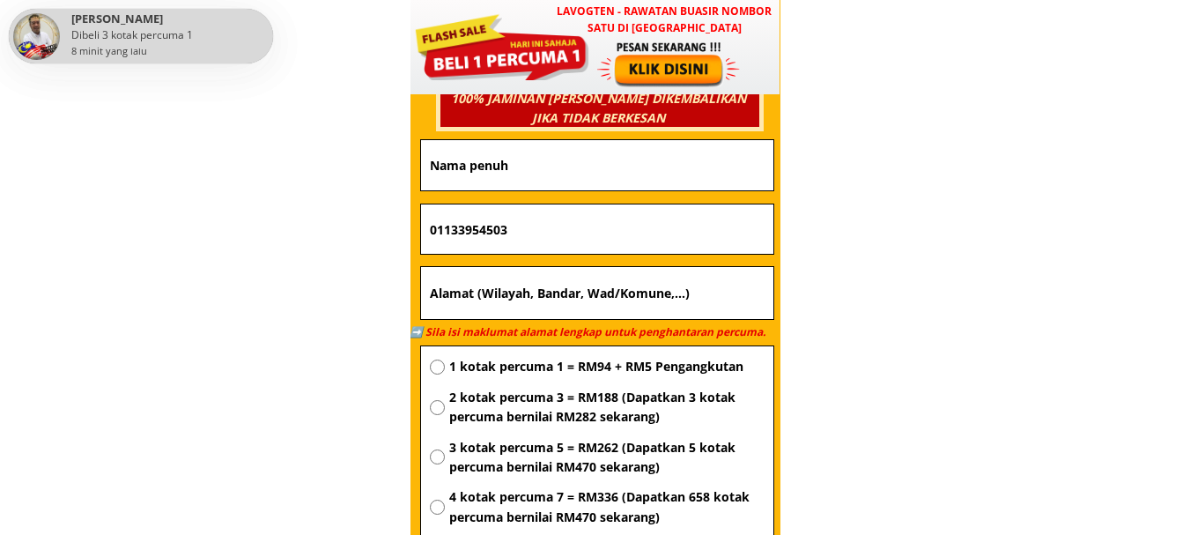
click at [536, 180] on input "text" at bounding box center [597, 165] width 344 height 50
paste input "Octavia rauren"
type input "Octavia rauren"
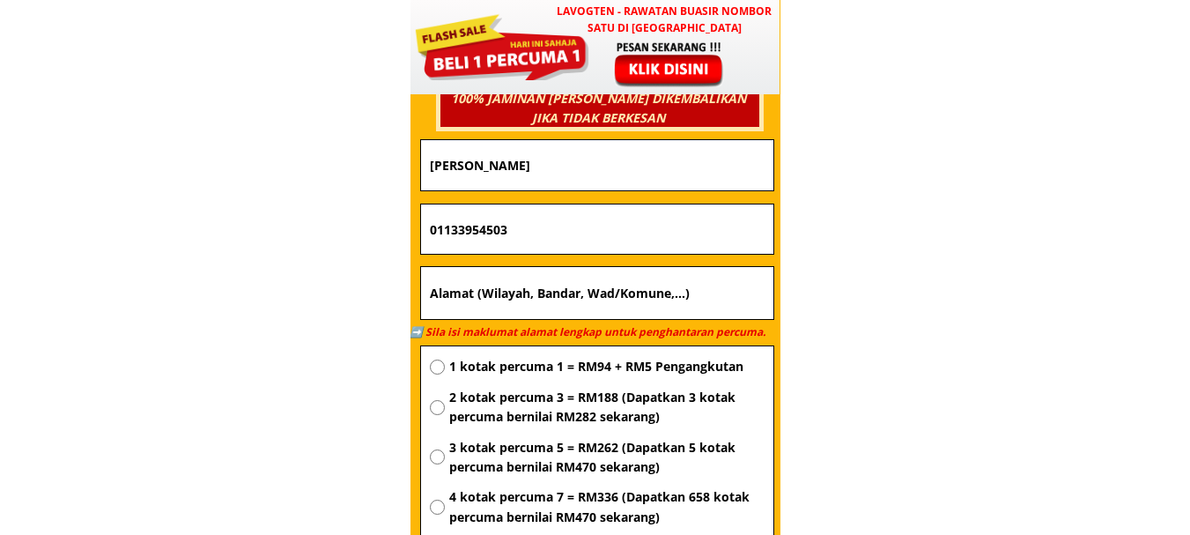
click at [594, 297] on input "text" at bounding box center [597, 293] width 344 height 53
paste input "Kampung maringkan 89300 ranau sabah"
type input "Kampung maringkan 89300 ranau sabah"
drag, startPoint x: 594, startPoint y: 362, endPoint x: 641, endPoint y: 318, distance: 64.8
click at [593, 363] on span "1 kotak percuma 1 = RM94 + RM5 Pengangkutan" at bounding box center [606, 366] width 315 height 19
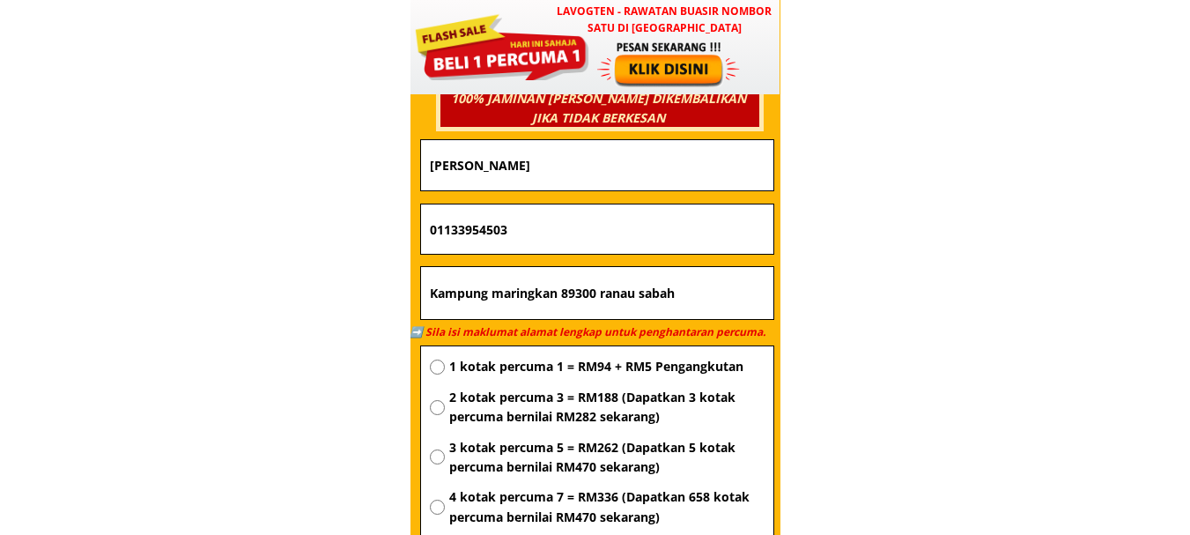
radio input "true"
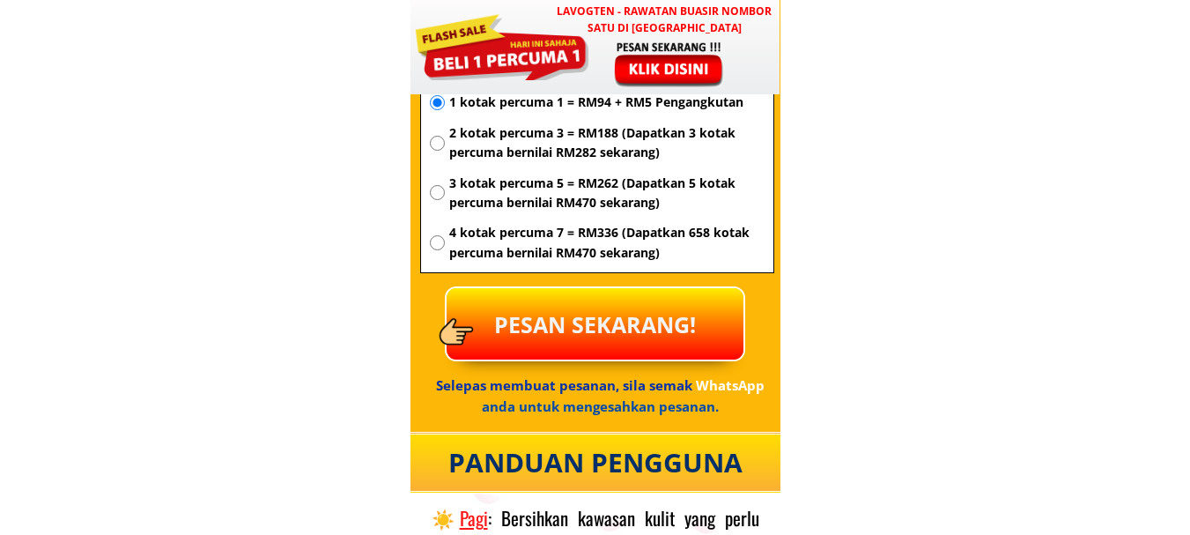
click at [610, 334] on p "PESAN SEKARANG!" at bounding box center [595, 323] width 297 height 71
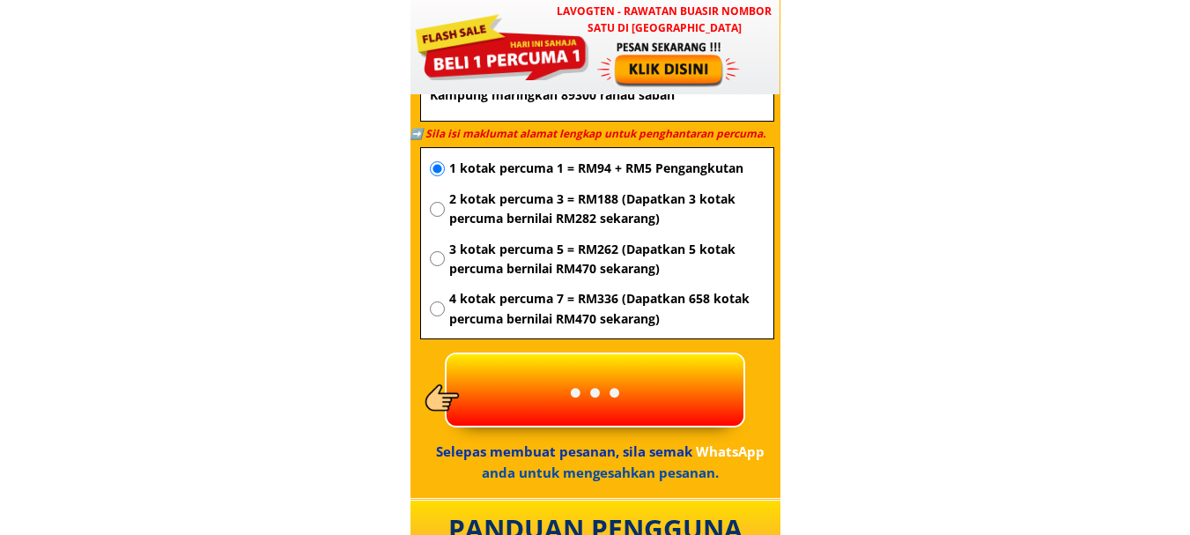
scroll to position [6415, 0]
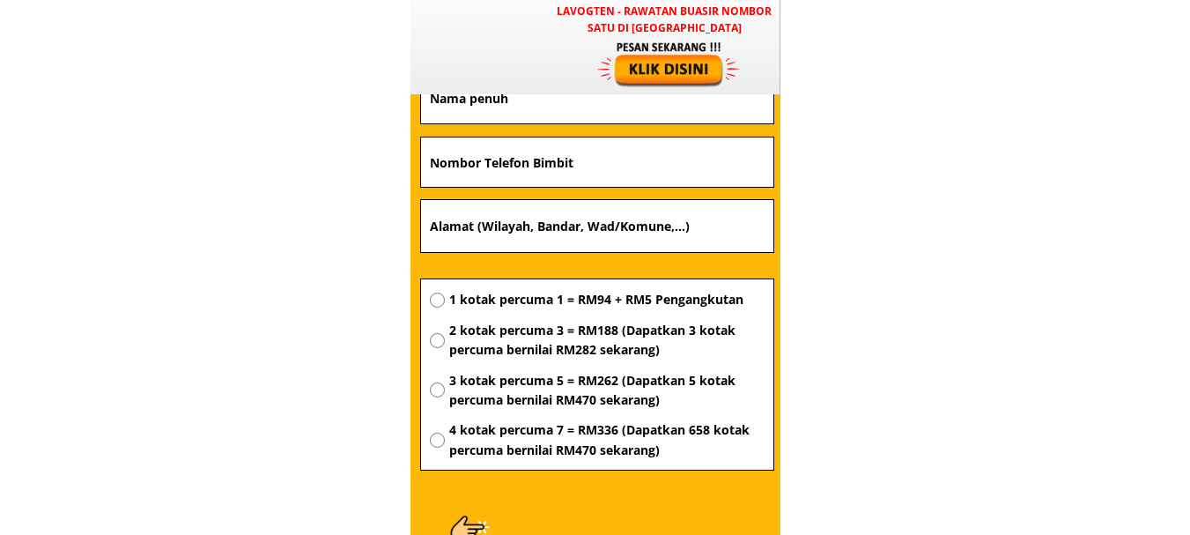
type input "Kampung maringkan 89300 ranau sabah"
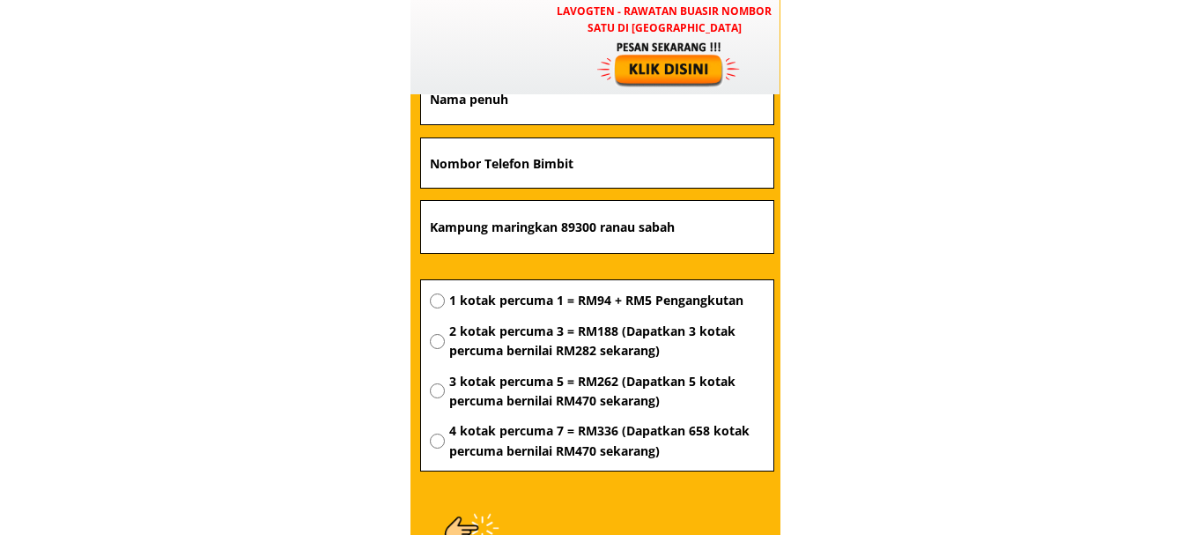
type input "01133954503"
type input "[PERSON_NAME]"
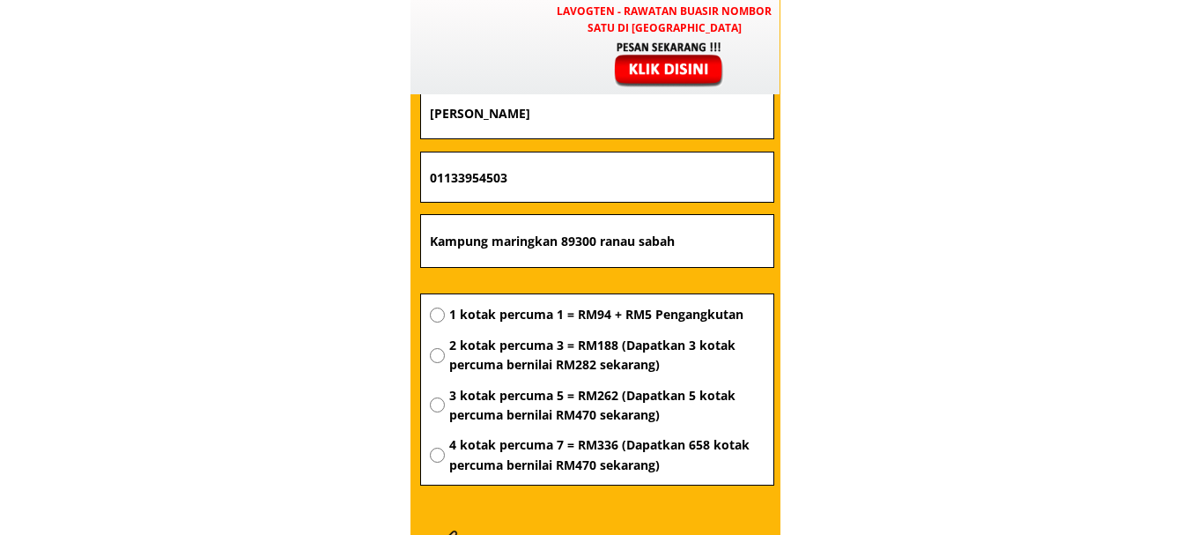
scroll to position [6327, 0]
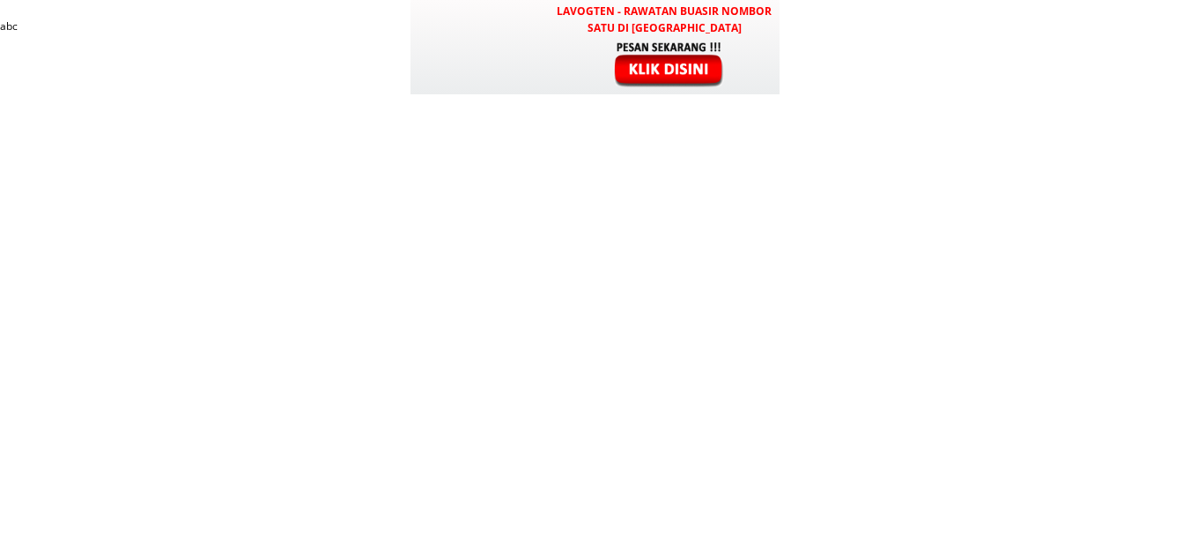
scroll to position [6327, 0]
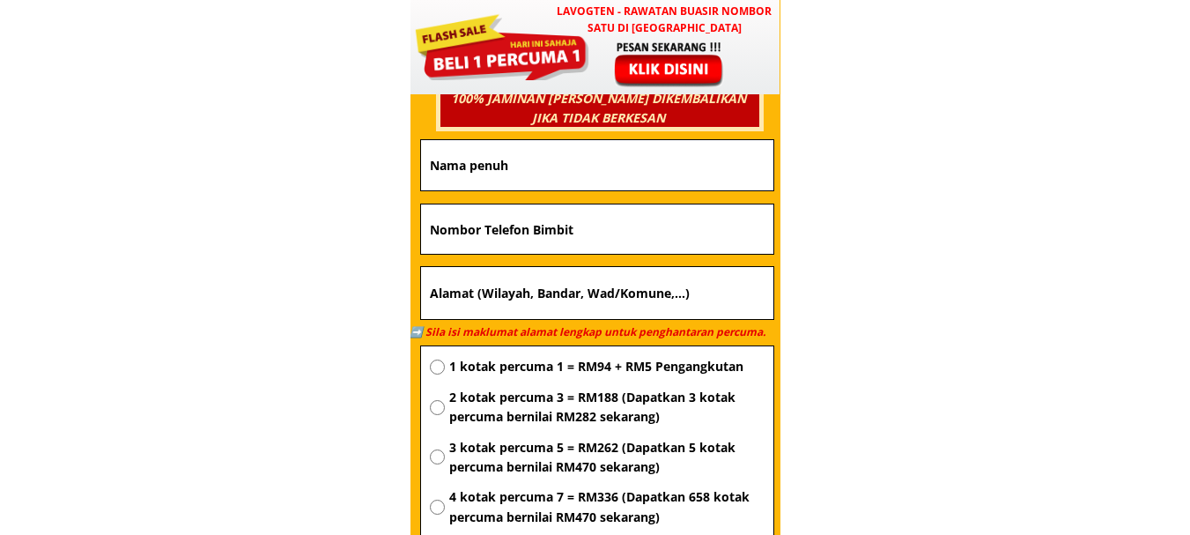
click at [564, 178] on input "text" at bounding box center [597, 165] width 344 height 50
paste input "Samad"
type input "Samad"
click at [580, 233] on input "text" at bounding box center [597, 228] width 344 height 49
paste input "0115.7516393"
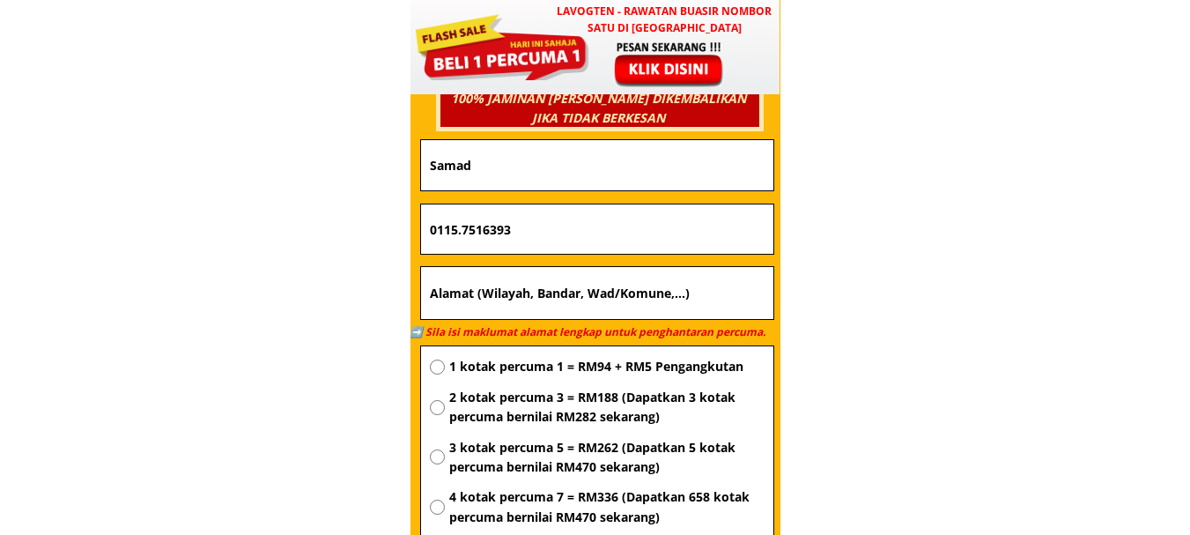
click at [462, 227] on input "0115.7516393" at bounding box center [597, 228] width 344 height 49
type input "01157516393"
click at [594, 292] on input "text" at bounding box center [597, 293] width 344 height 53
paste input "1131.blok.6a.felfa.adela.kota.tingi.[GEOGRAPHIC_DATA]"
type input "1131.blok.6a.felfa.adela.kota.tingi.[GEOGRAPHIC_DATA]"
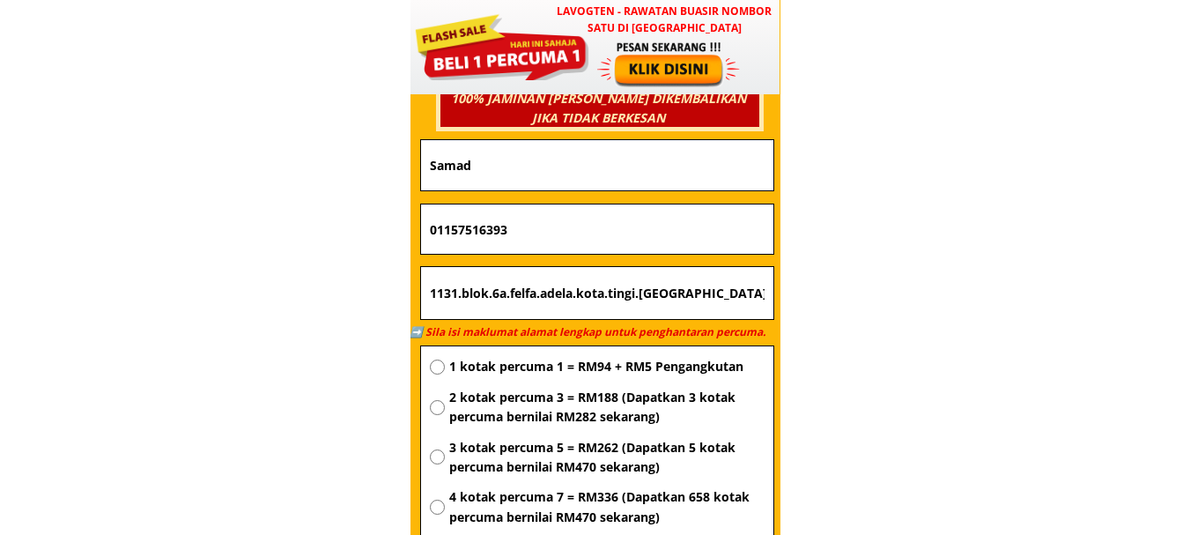
drag, startPoint x: 617, startPoint y: 370, endPoint x: 636, endPoint y: 347, distance: 29.4
click at [620, 368] on span "1 kotak percuma 1 = RM94 + RM5 Pengangkutan" at bounding box center [606, 366] width 315 height 19
radio input "true"
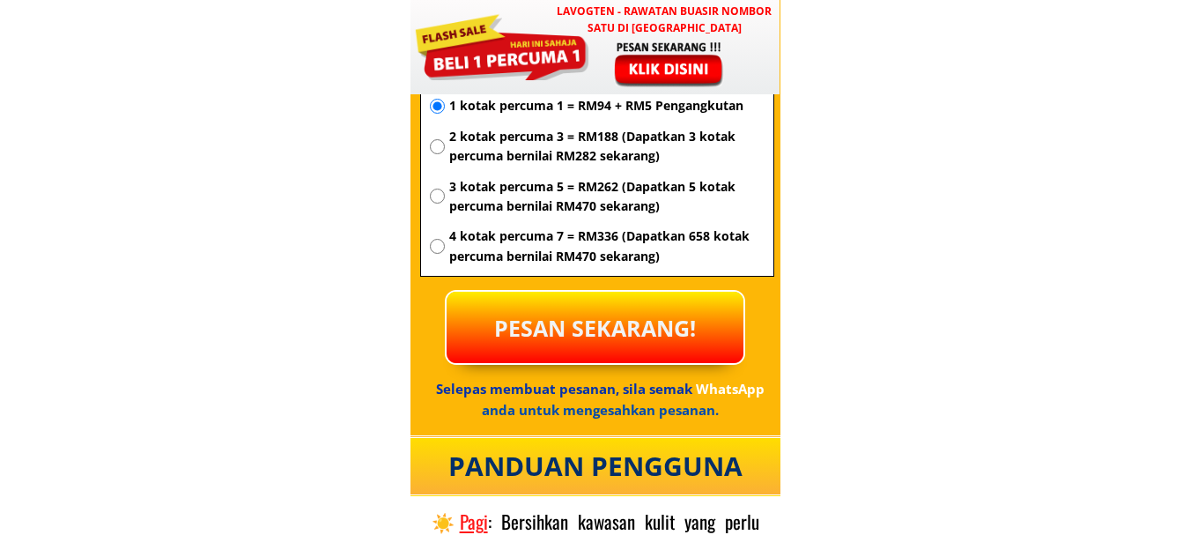
scroll to position [6591, 0]
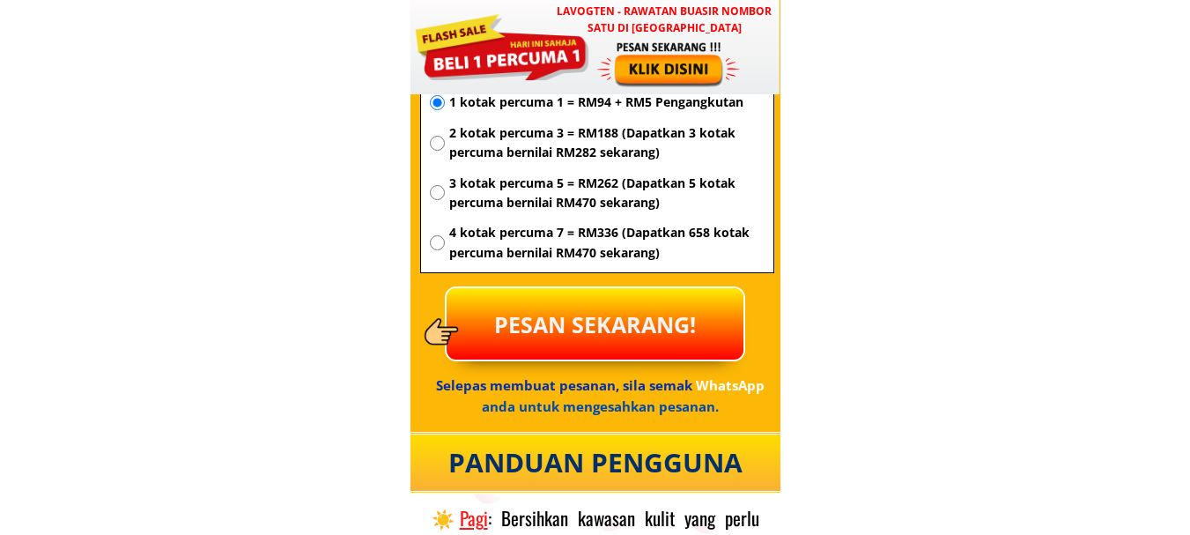
drag, startPoint x: 634, startPoint y: 382, endPoint x: 652, endPoint y: 314, distance: 70.9
click at [640, 378] on span "Selepas membuat pesanan, sila semak" at bounding box center [564, 385] width 256 height 18
click at [652, 314] on p "PESAN SEKARANG!" at bounding box center [595, 323] width 297 height 71
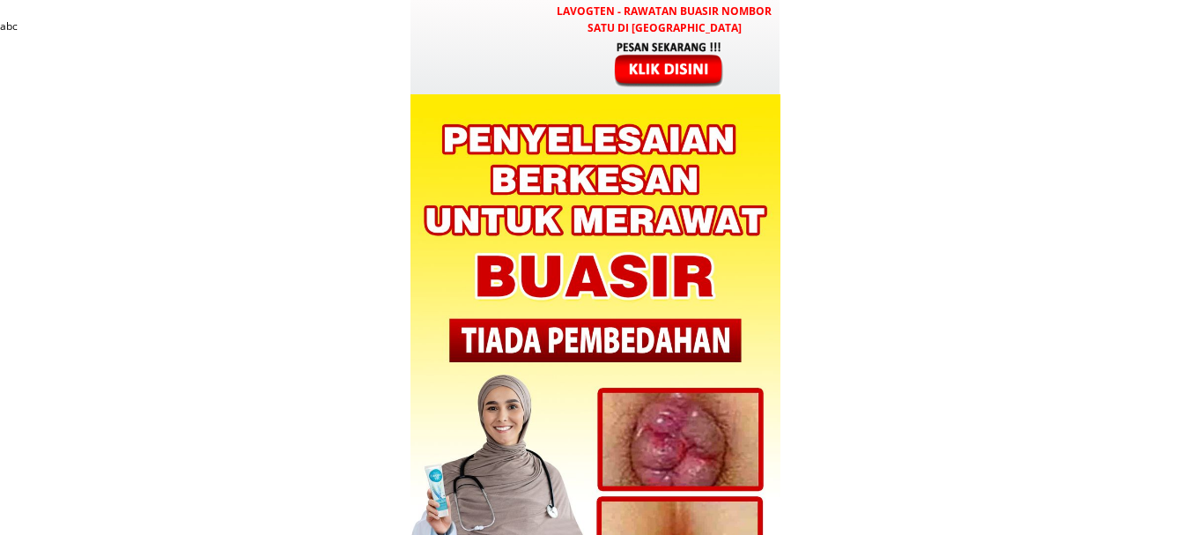
scroll to position [6239, 0]
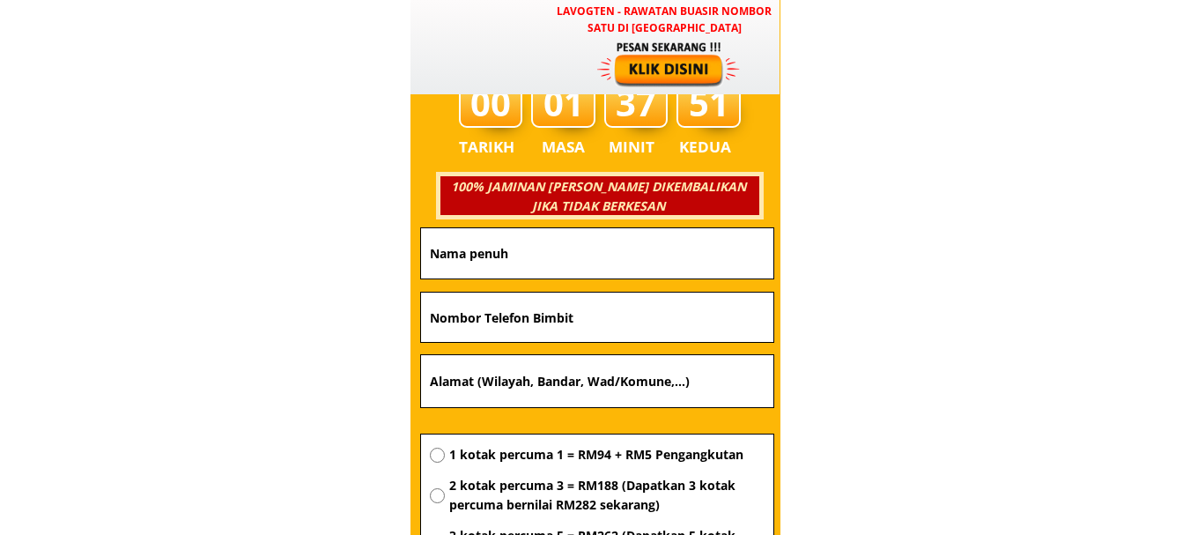
type input "1131.blok.6a.felfa.adela.kota.tingi.[GEOGRAPHIC_DATA]"
type input "01157516393"
type input "Samad"
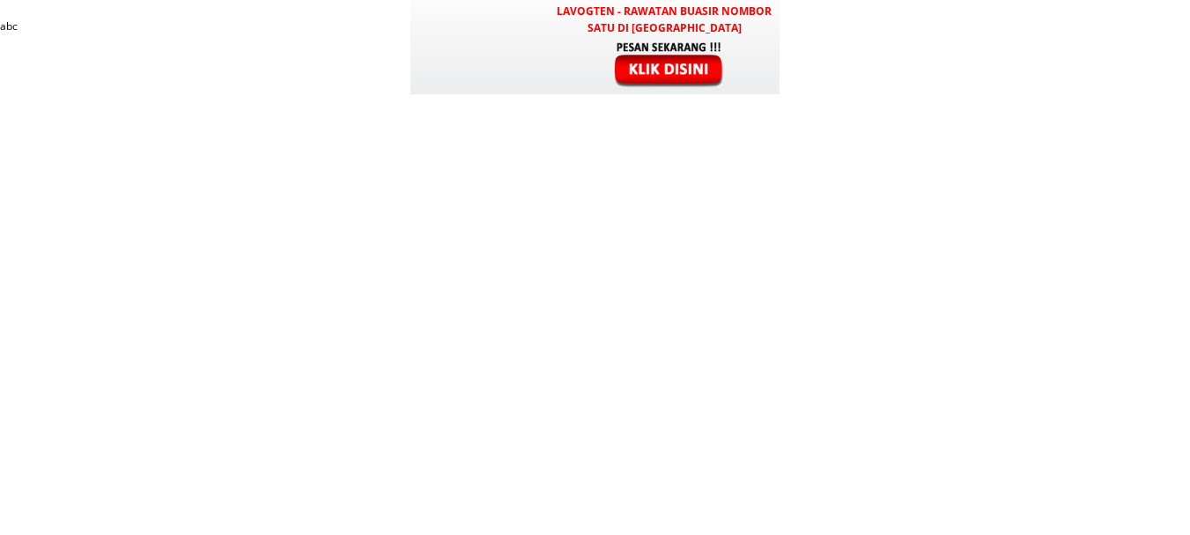
scroll to position [6239, 0]
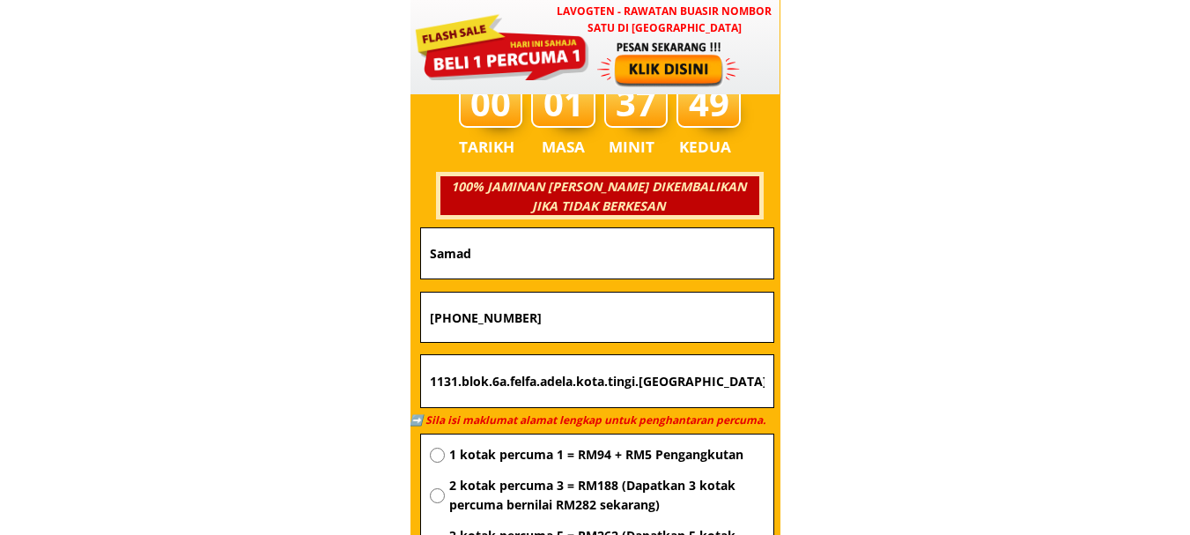
type input "[PHONE_NUMBER]"
click at [600, 255] on input "Samad" at bounding box center [597, 253] width 344 height 50
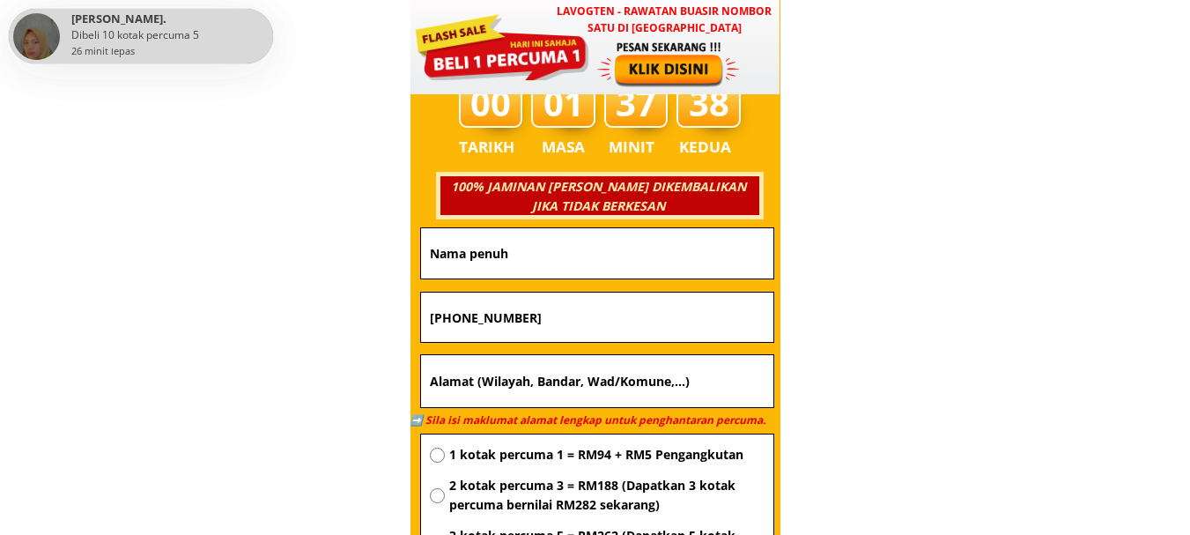
click at [610, 375] on input "text" at bounding box center [597, 381] width 344 height 53
paste input "Rumah bawang sungai asap koyan 96900 belaga [GEOGRAPHIC_DATA]"
type input "Rumah bawang sungai asap koyan 96900 belaga [GEOGRAPHIC_DATA]"
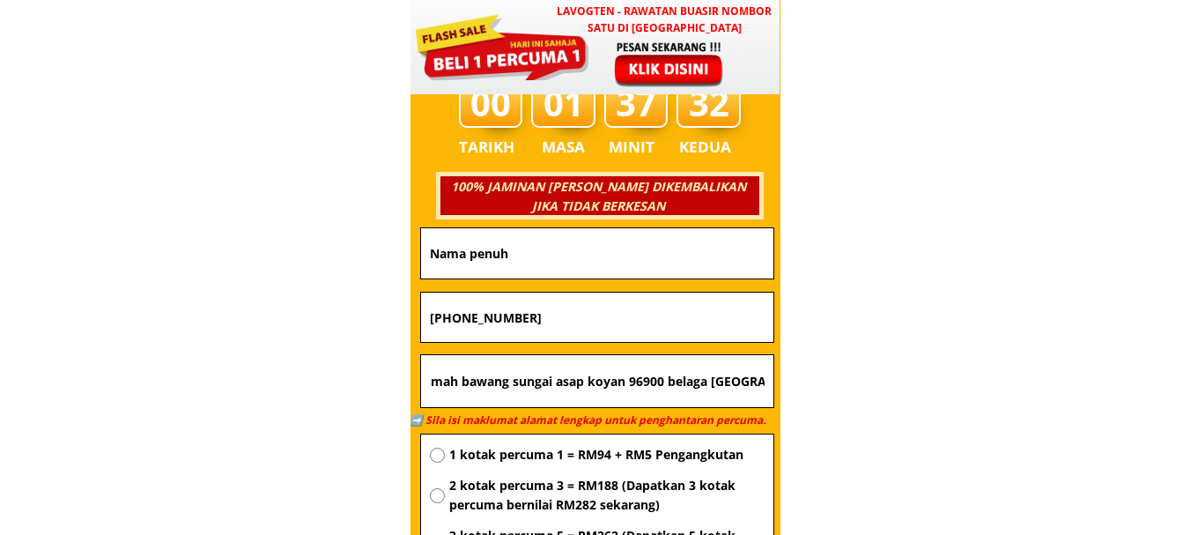
scroll to position [0, 0]
click at [565, 252] on input "text" at bounding box center [597, 253] width 344 height 50
paste input "[PERSON_NAME]"
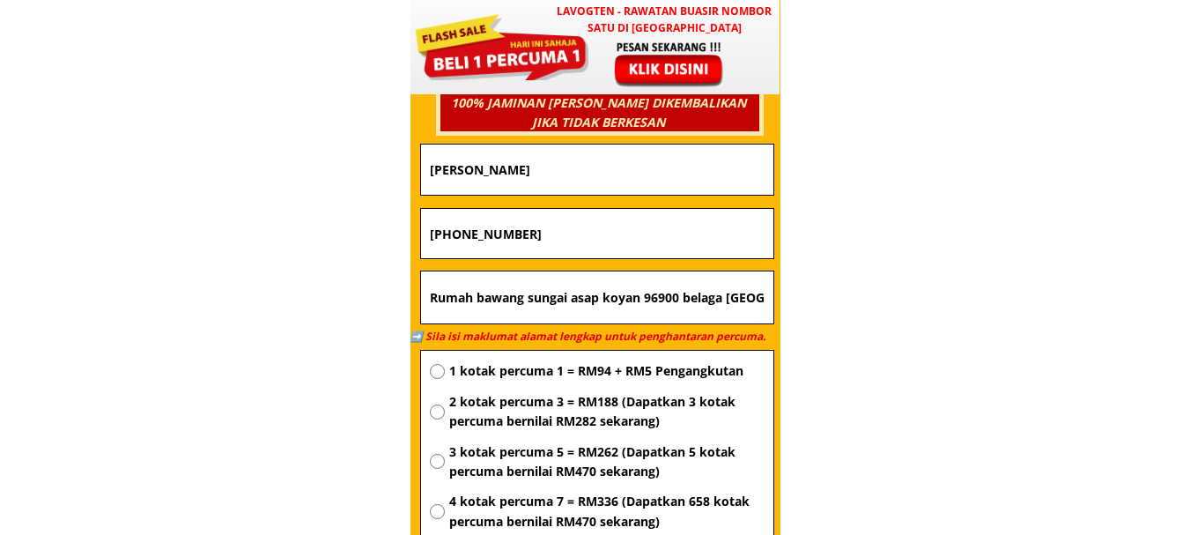
scroll to position [6415, 0]
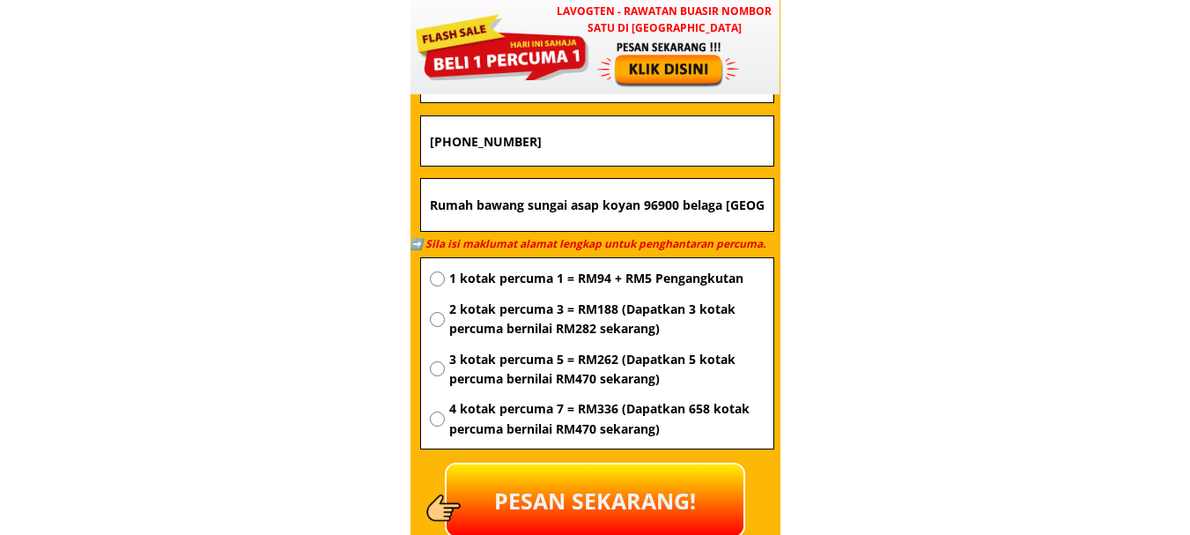
type input "[PERSON_NAME]"
click at [534, 280] on span "1 kotak percuma 1 = RM94 + RM5 Pengangkutan" at bounding box center [606, 278] width 315 height 19
radio input "true"
click at [639, 506] on p "PESAN SEKARANG!" at bounding box center [595, 499] width 297 height 71
